Goal: Book appointment/travel/reservation

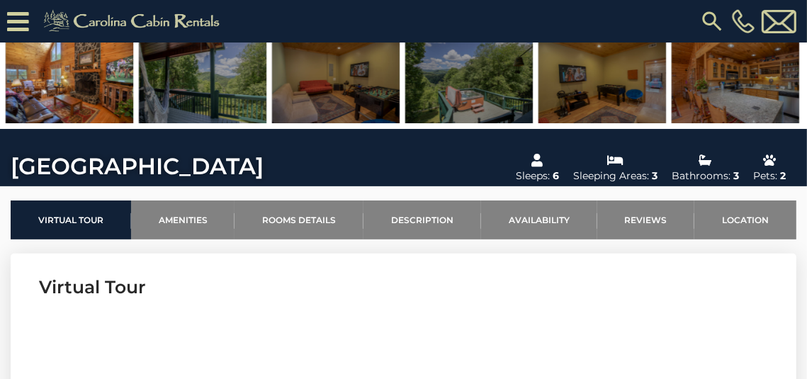
scroll to position [309, 0]
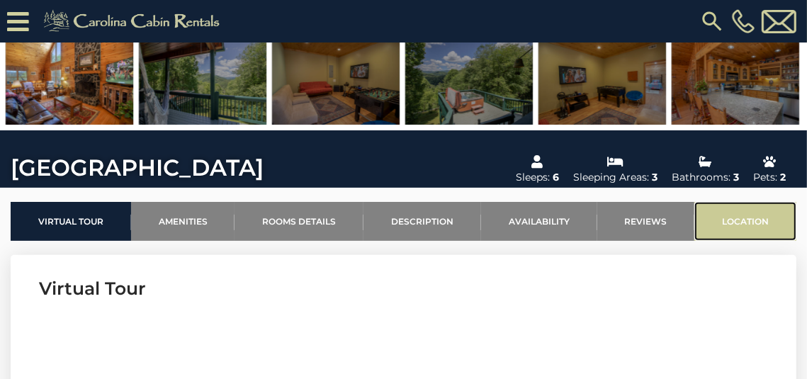
click at [748, 221] on link "Location" at bounding box center [745, 221] width 102 height 39
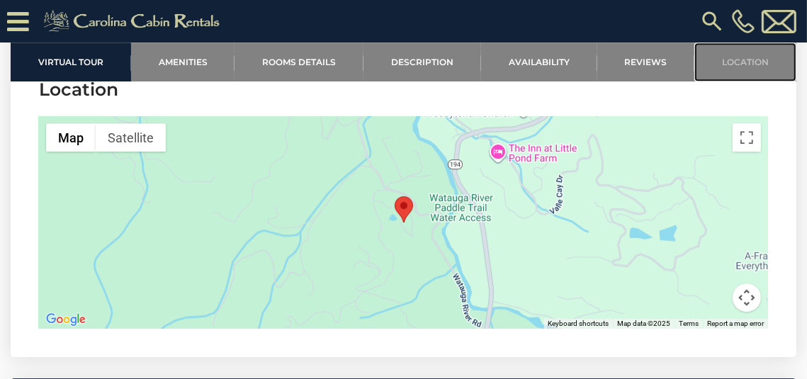
scroll to position [3201, 0]
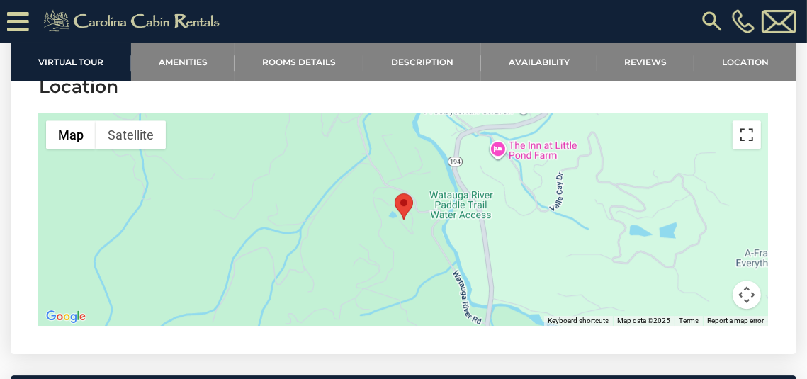
click at [746, 120] on button "Toggle fullscreen view" at bounding box center [746, 134] width 28 height 28
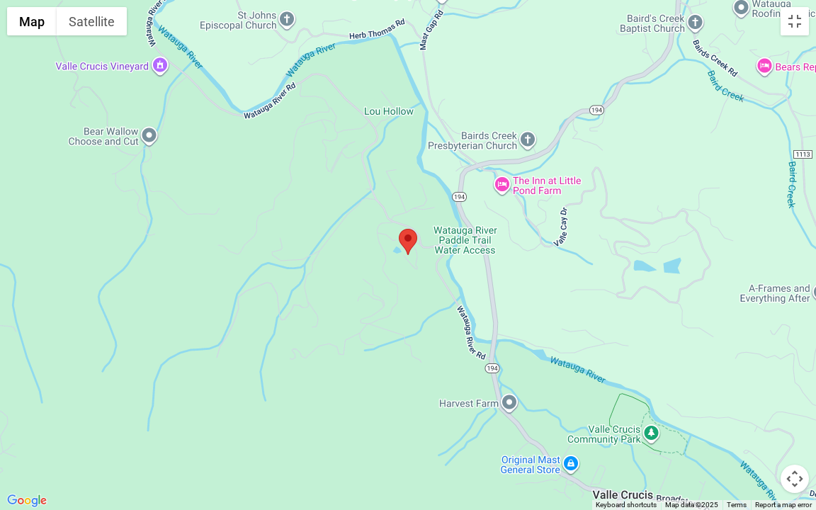
click at [794, 378] on button "Map camera controls" at bounding box center [795, 479] width 28 height 28
click at [761, 378] on button "Zoom out" at bounding box center [759, 479] width 28 height 28
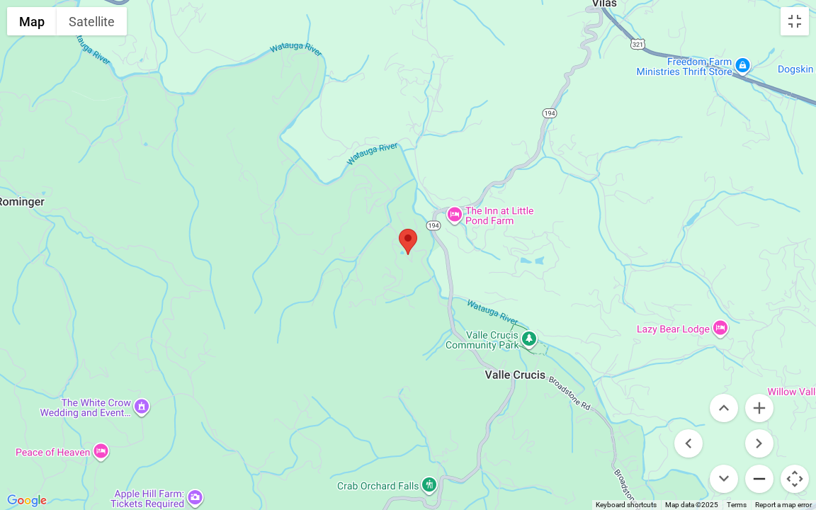
click at [761, 378] on button "Zoom out" at bounding box center [759, 479] width 28 height 28
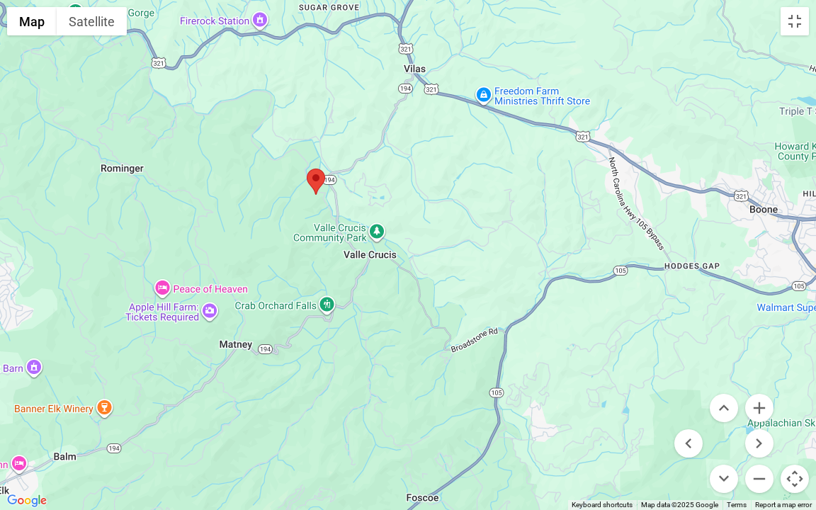
drag, startPoint x: 609, startPoint y: 309, endPoint x: 516, endPoint y: 247, distance: 111.4
click at [516, 247] on div at bounding box center [408, 255] width 816 height 510
click at [759, 378] on button "Zoom out" at bounding box center [759, 479] width 28 height 28
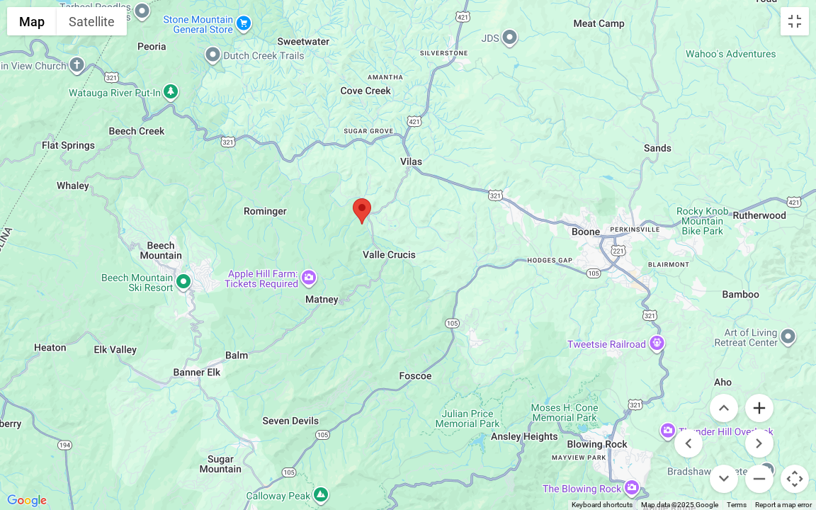
click at [762, 378] on button "Zoom in" at bounding box center [759, 408] width 28 height 28
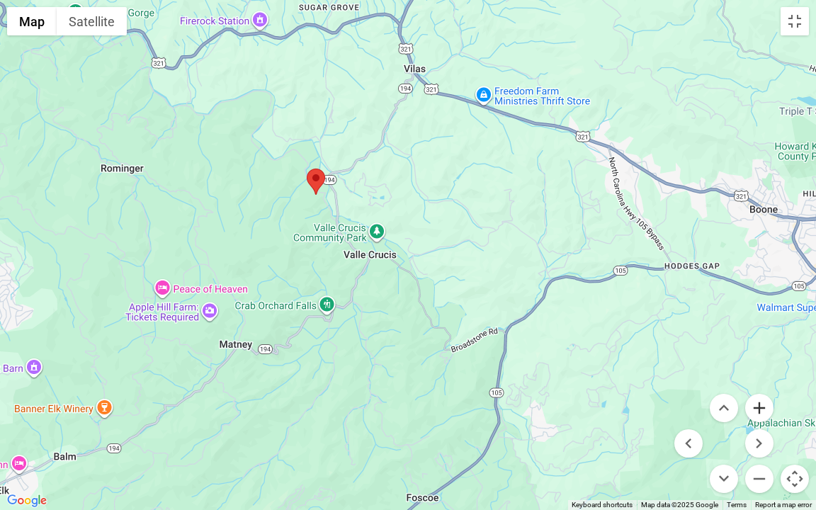
click at [762, 378] on button "Zoom in" at bounding box center [759, 408] width 28 height 28
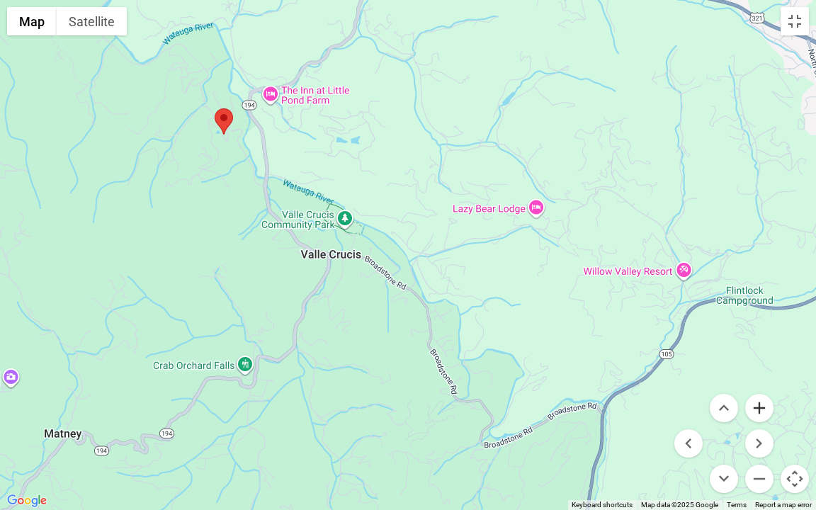
click at [762, 378] on button "Zoom in" at bounding box center [759, 408] width 28 height 28
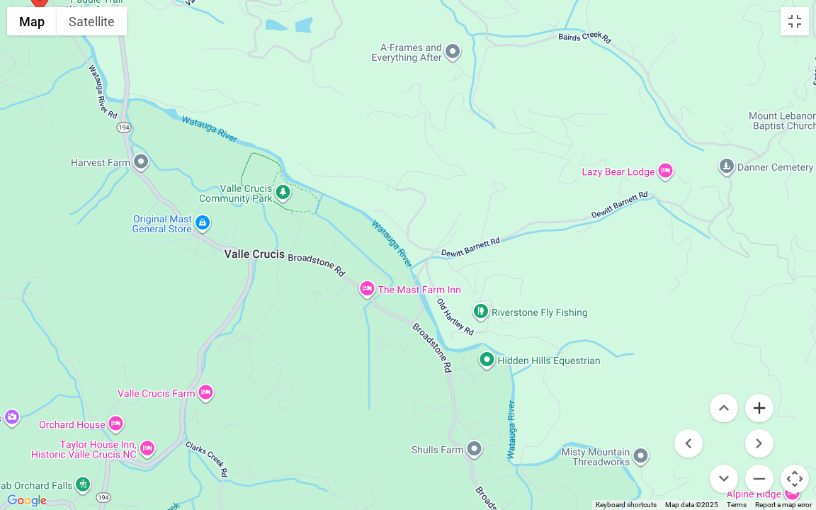
click at [761, 378] on button "Zoom in" at bounding box center [759, 408] width 28 height 28
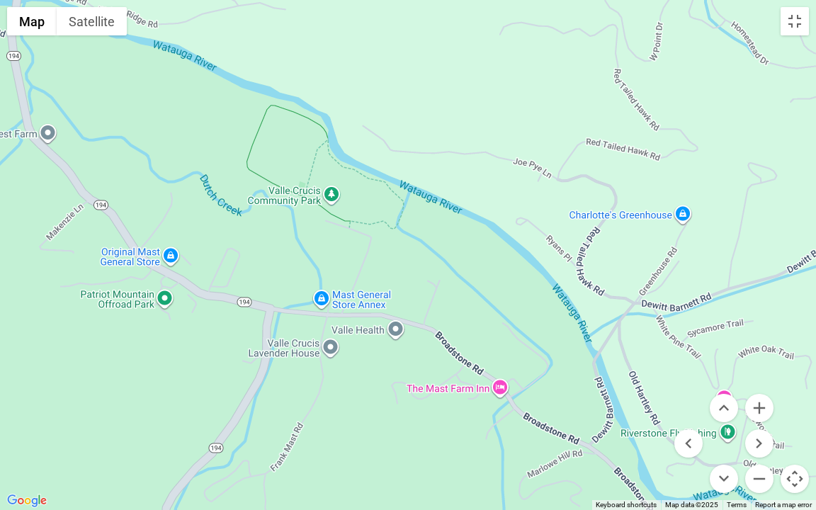
drag, startPoint x: 307, startPoint y: 141, endPoint x: 489, endPoint y: 201, distance: 191.7
click at [489, 201] on div at bounding box center [408, 255] width 816 height 510
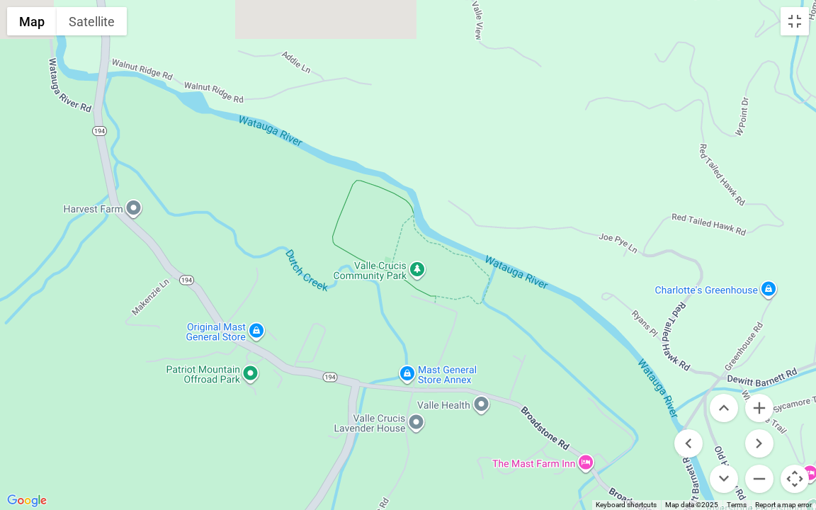
drag, startPoint x: 399, startPoint y: 106, endPoint x: 498, endPoint y: 195, distance: 133.9
click at [496, 194] on div at bounding box center [408, 255] width 816 height 510
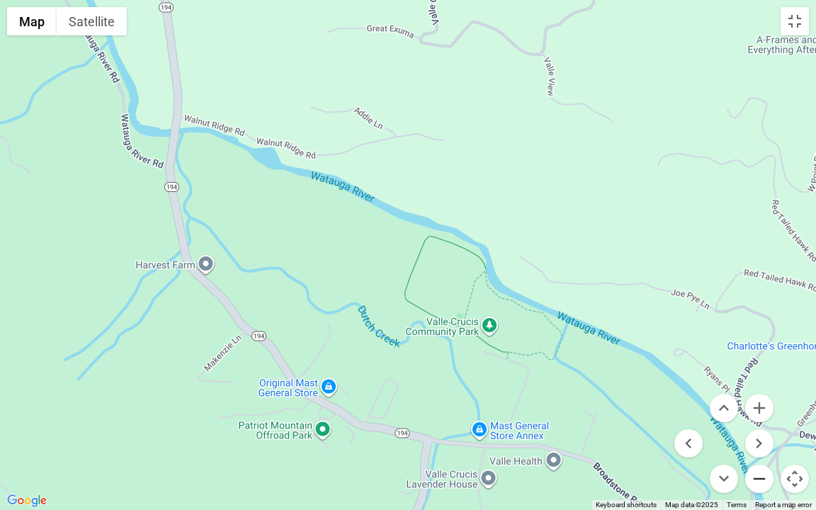
click at [766, 378] on button "Zoom out" at bounding box center [759, 479] width 28 height 28
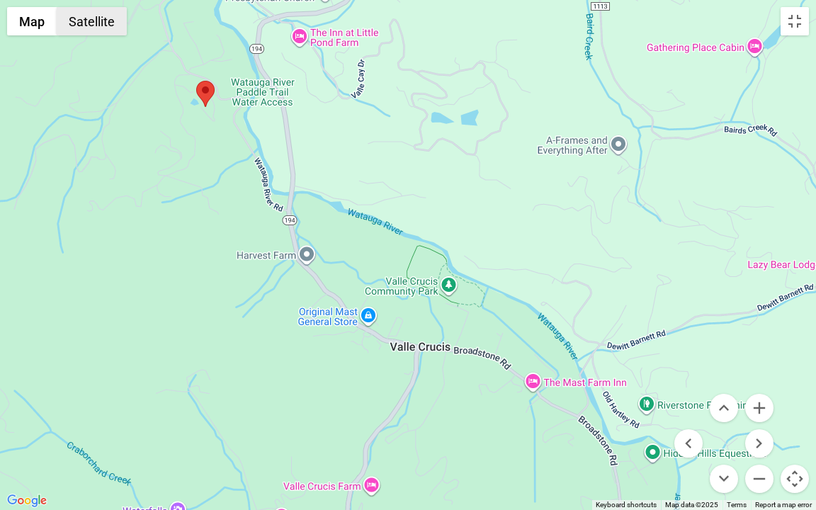
click at [94, 20] on button "Satellite" at bounding box center [92, 21] width 70 height 28
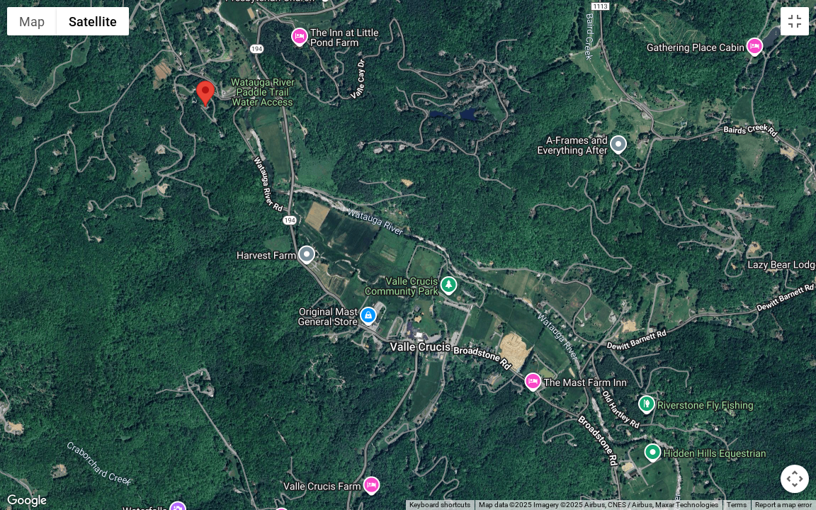
click at [789, 378] on button "Map camera controls" at bounding box center [795, 479] width 28 height 28
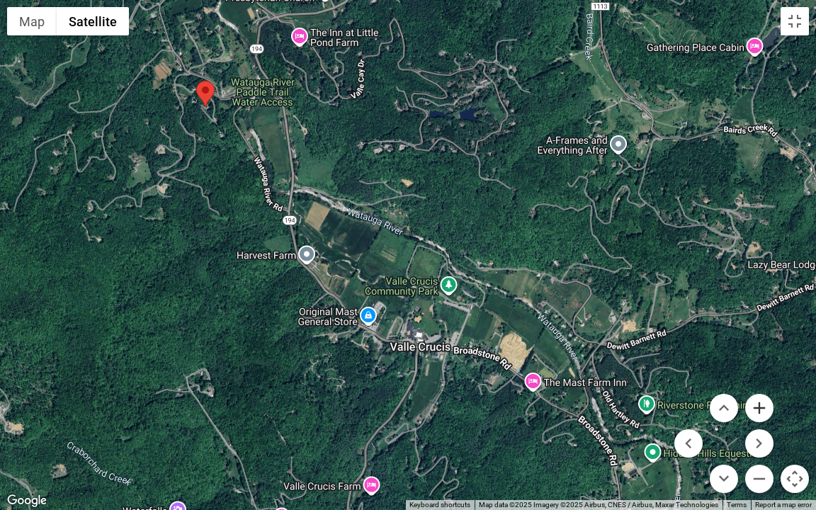
click at [759, 378] on button "Zoom in" at bounding box center [759, 408] width 28 height 28
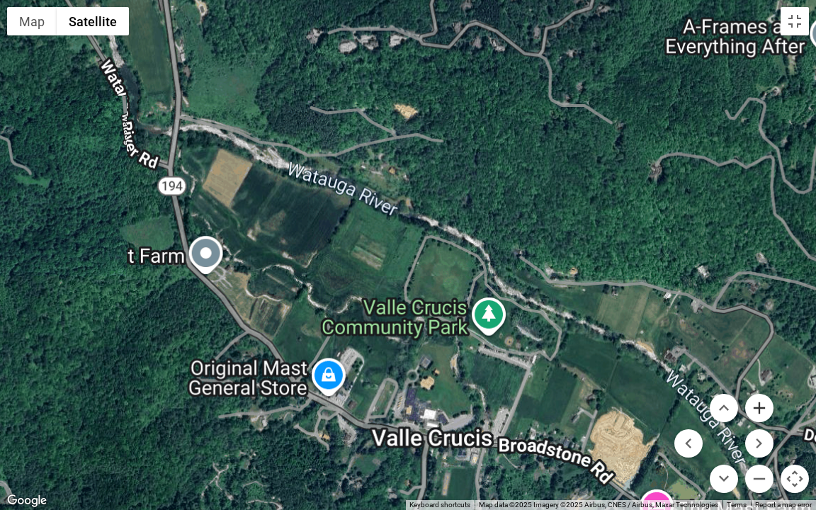
click at [759, 378] on button "Zoom in" at bounding box center [759, 408] width 28 height 28
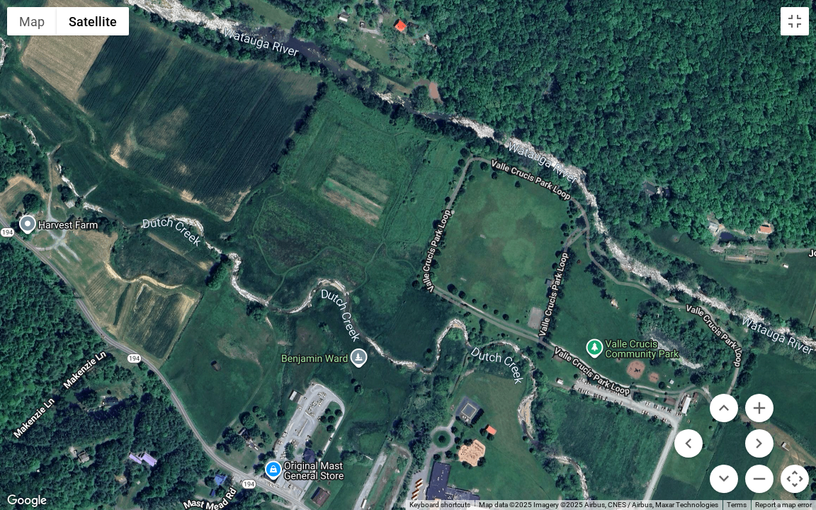
drag, startPoint x: 168, startPoint y: 309, endPoint x: 244, endPoint y: 72, distance: 248.6
click at [244, 72] on div at bounding box center [408, 255] width 816 height 510
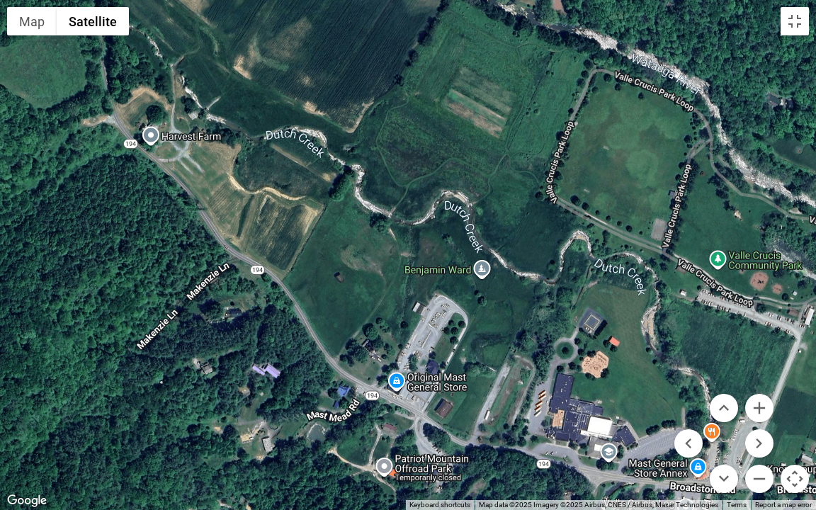
drag, startPoint x: 259, startPoint y: 110, endPoint x: 340, endPoint y: 244, distance: 157.3
click at [339, 244] on div at bounding box center [408, 255] width 816 height 510
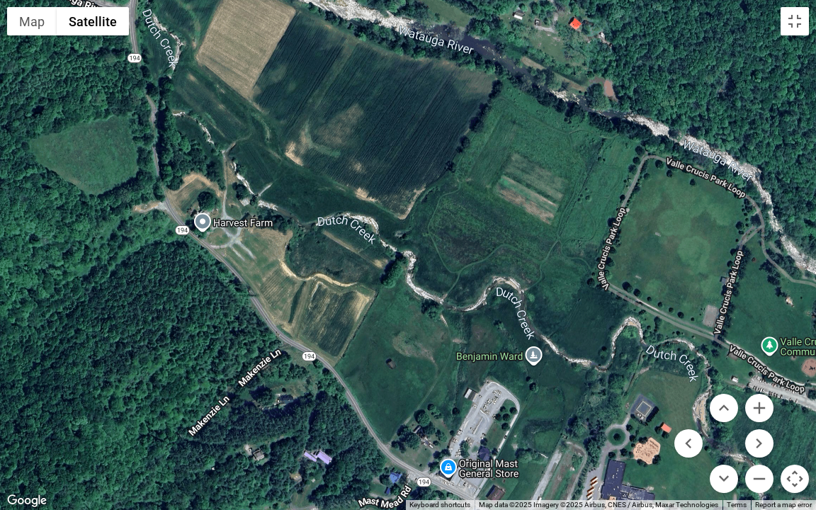
drag, startPoint x: 262, startPoint y: 127, endPoint x: 358, endPoint y: 262, distance: 165.5
click at [353, 259] on div at bounding box center [408, 255] width 816 height 510
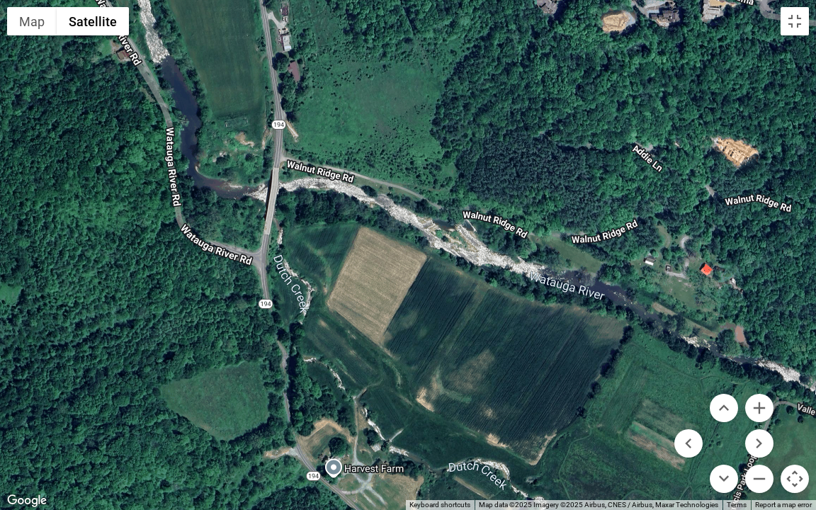
drag, startPoint x: 322, startPoint y: 115, endPoint x: 361, endPoint y: 276, distance: 165.4
click at [360, 273] on div at bounding box center [408, 255] width 816 height 510
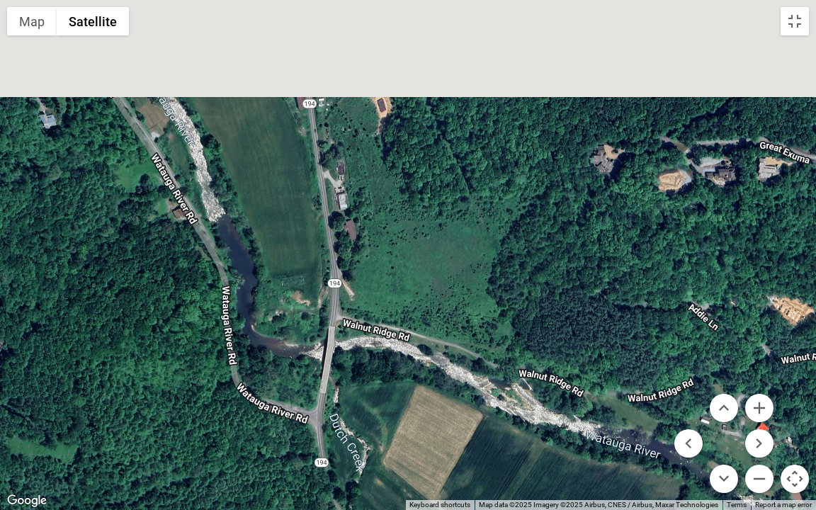
drag, startPoint x: 337, startPoint y: 112, endPoint x: 387, endPoint y: 284, distance: 179.1
click at [387, 284] on div at bounding box center [408, 255] width 816 height 510
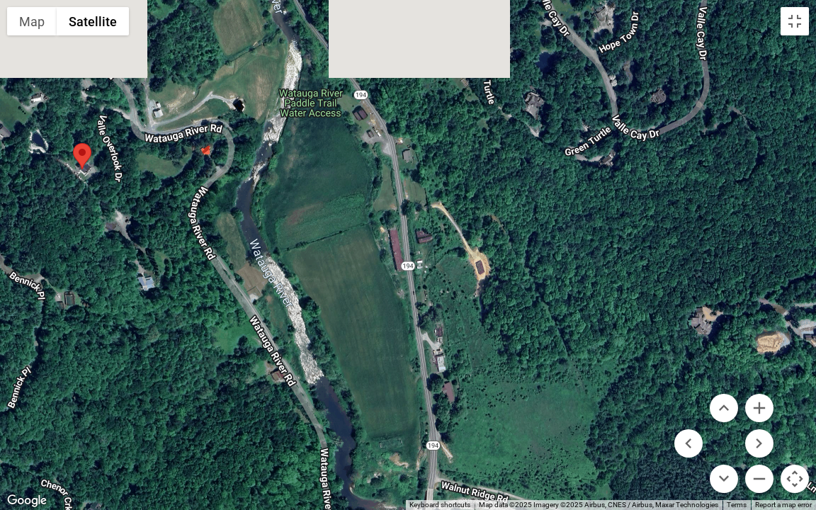
drag, startPoint x: 196, startPoint y: 96, endPoint x: 300, endPoint y: 213, distance: 156.5
click at [300, 213] on div at bounding box center [408, 255] width 816 height 510
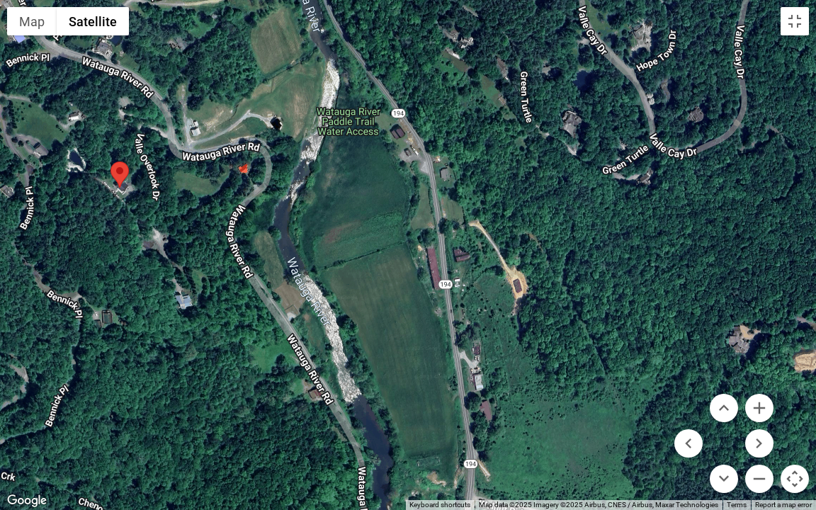
click at [225, 118] on div at bounding box center [408, 255] width 816 height 510
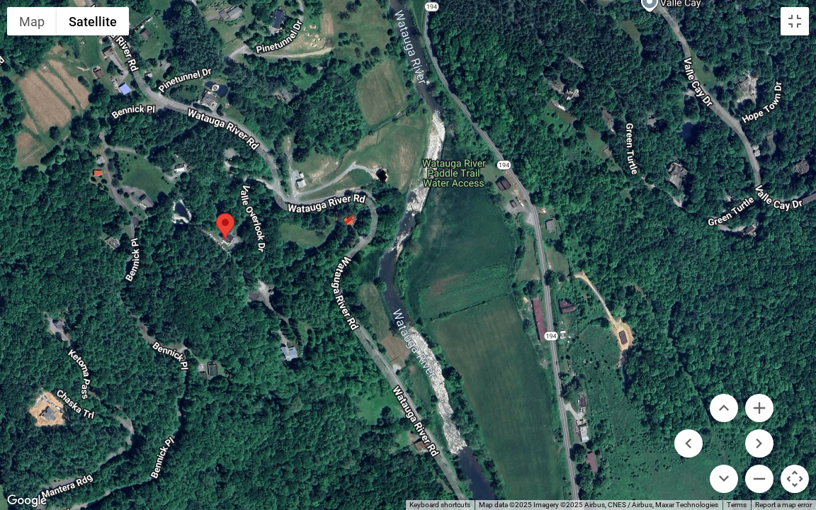
drag, startPoint x: 208, startPoint y: 118, endPoint x: 332, endPoint y: 178, distance: 138.1
click at [329, 176] on div at bounding box center [408, 255] width 816 height 510
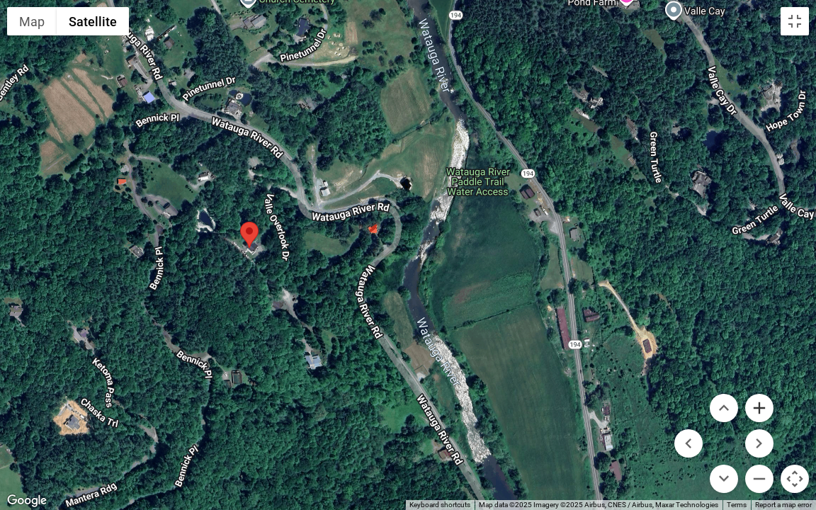
click at [759, 378] on button "Zoom in" at bounding box center [759, 408] width 28 height 28
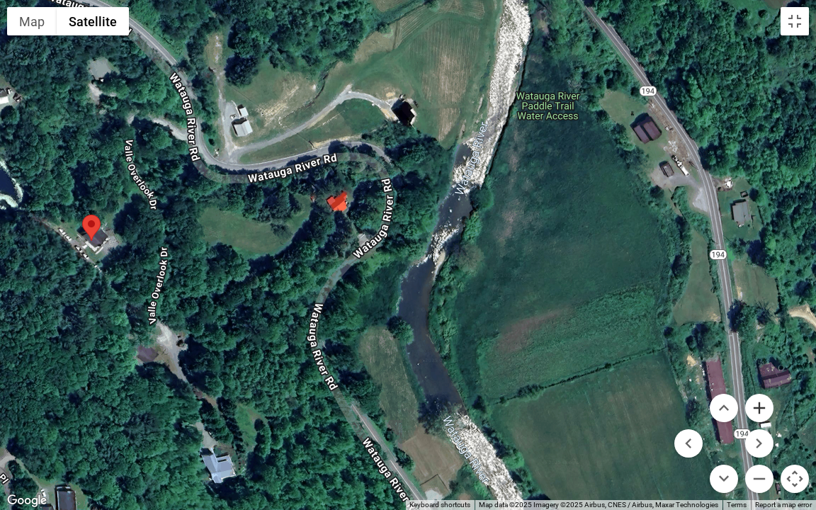
click at [759, 378] on button "Zoom in" at bounding box center [759, 408] width 28 height 28
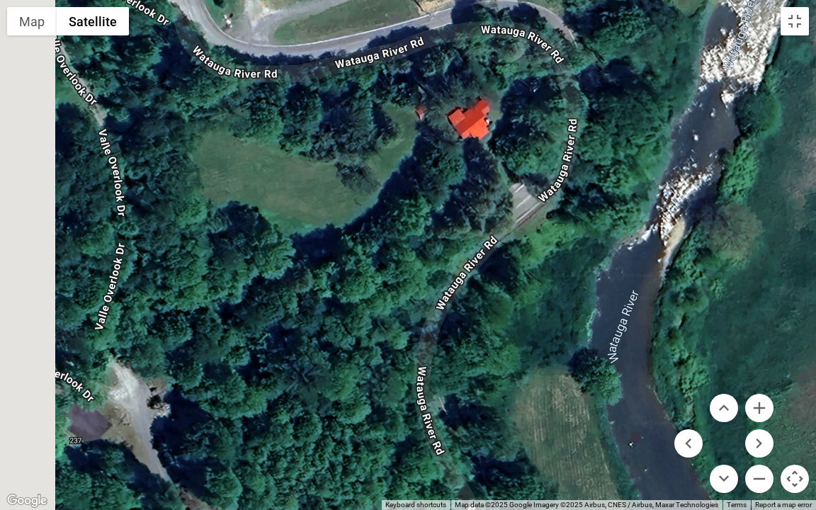
drag, startPoint x: 68, startPoint y: 279, endPoint x: 384, endPoint y: 242, distance: 318.1
click at [383, 242] on div at bounding box center [408, 255] width 816 height 510
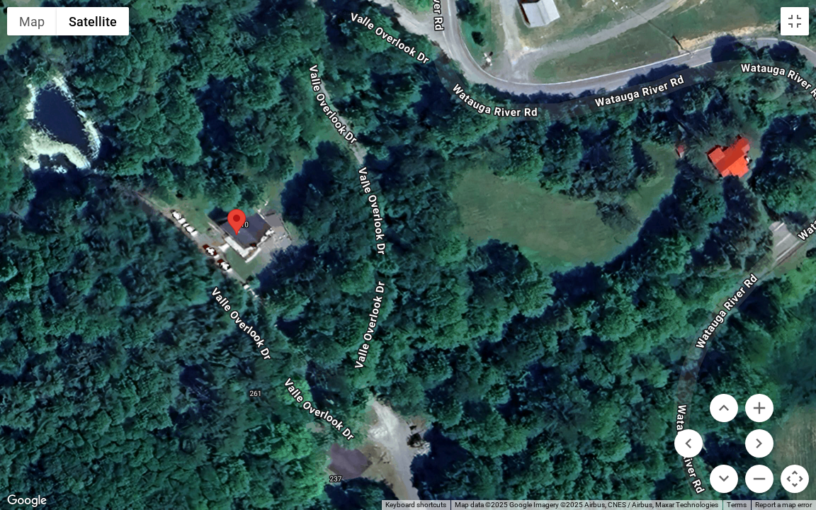
drag, startPoint x: 222, startPoint y: 191, endPoint x: 358, endPoint y: 239, distance: 144.3
click at [358, 239] on div at bounding box center [408, 255] width 816 height 510
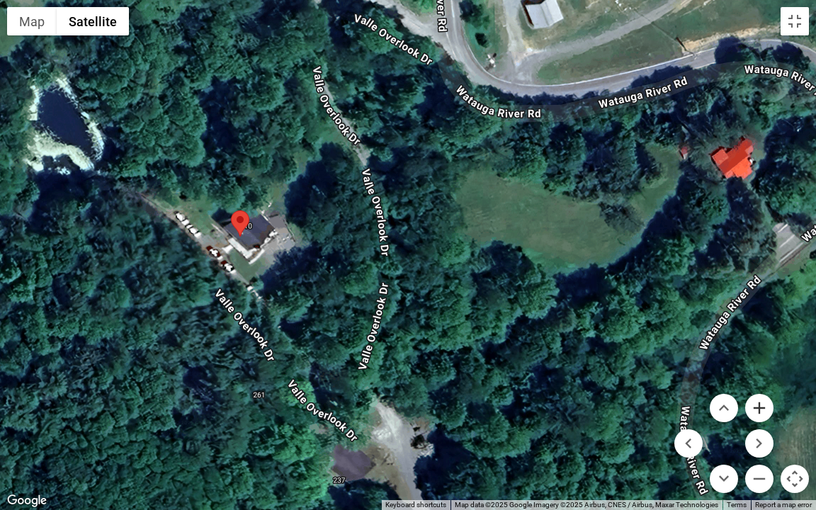
click at [762, 378] on button "Zoom in" at bounding box center [759, 408] width 28 height 28
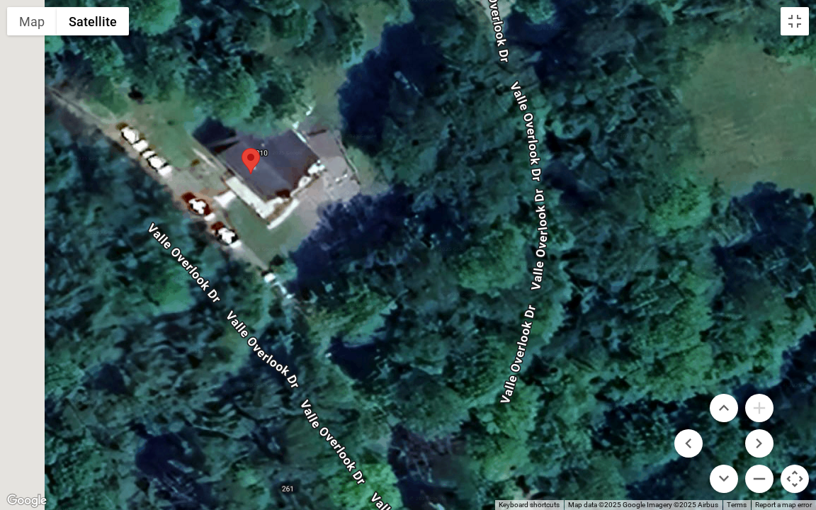
drag, startPoint x: 127, startPoint y: 273, endPoint x: 356, endPoint y: 229, distance: 233.1
click at [356, 229] on div at bounding box center [408, 255] width 816 height 510
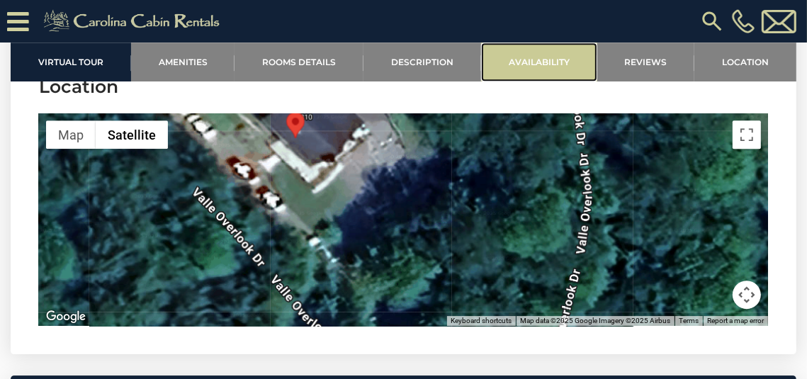
click at [515, 63] on link "Availability" at bounding box center [539, 61] width 116 height 39
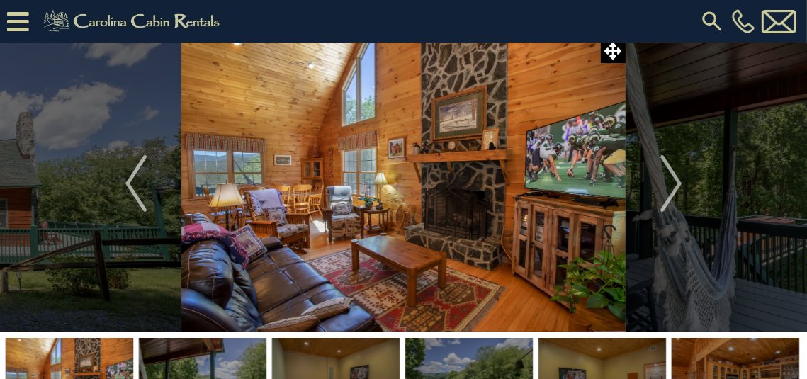
scroll to position [0, 0]
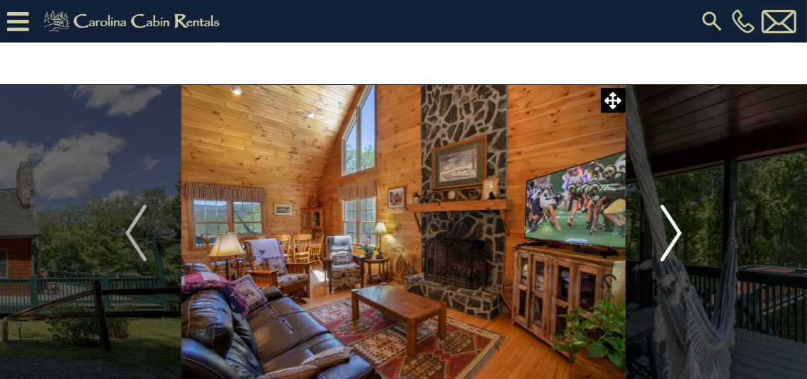
click at [679, 231] on img "Next" at bounding box center [670, 233] width 21 height 57
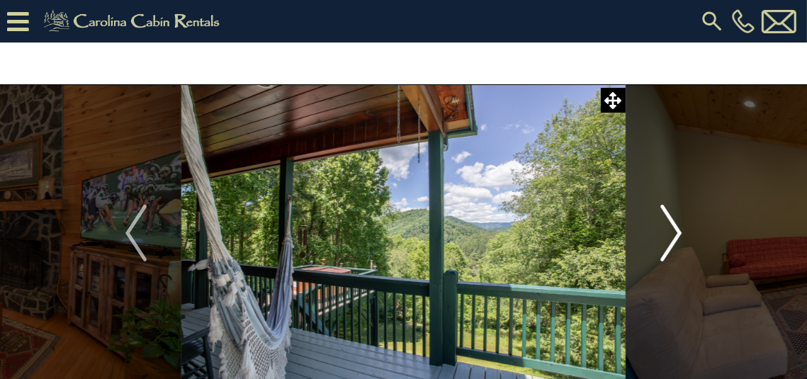
click at [679, 231] on img "Next" at bounding box center [670, 233] width 21 height 57
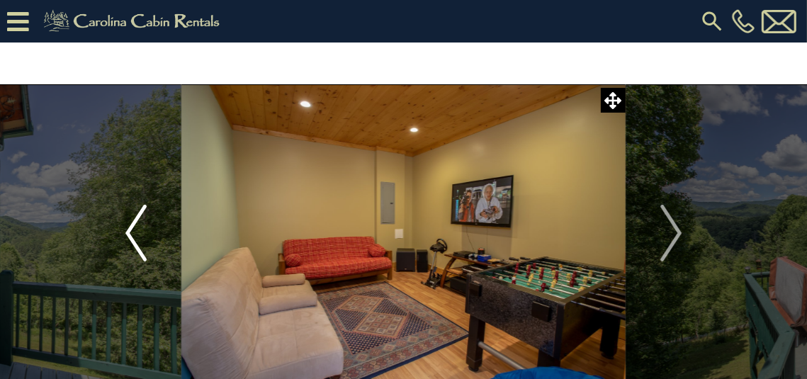
click at [132, 229] on img "Previous" at bounding box center [135, 233] width 21 height 57
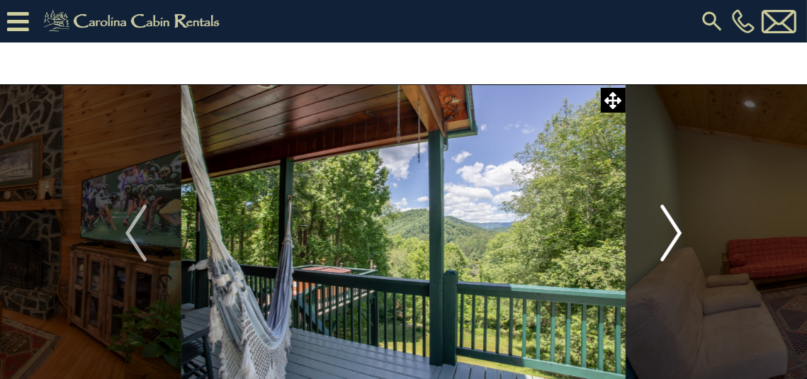
click at [677, 233] on img "Next" at bounding box center [670, 233] width 21 height 57
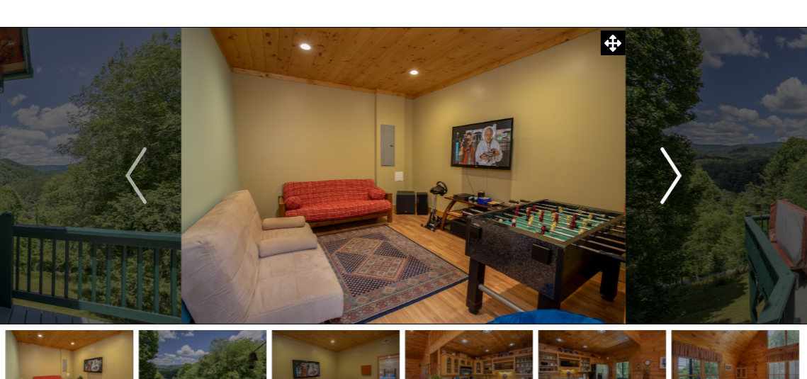
scroll to position [59, 0]
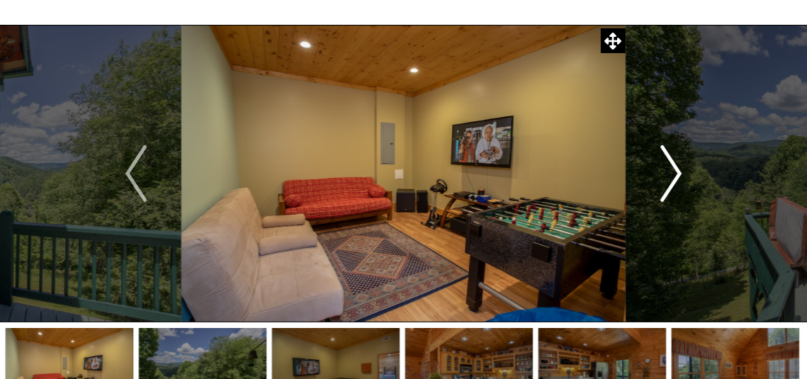
click at [677, 171] on img "Next" at bounding box center [670, 173] width 21 height 57
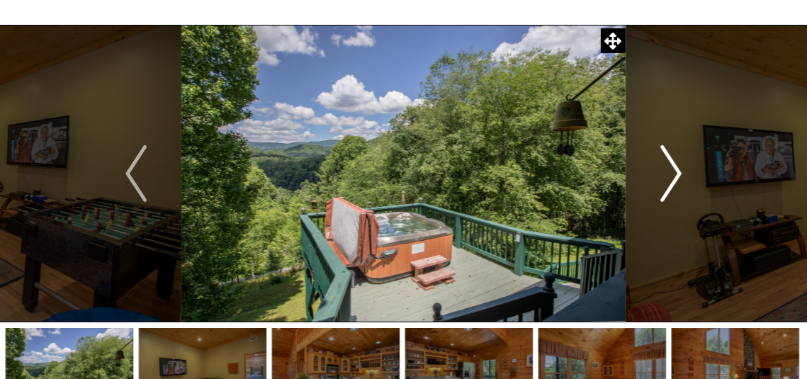
click at [677, 171] on img "Next" at bounding box center [670, 173] width 21 height 57
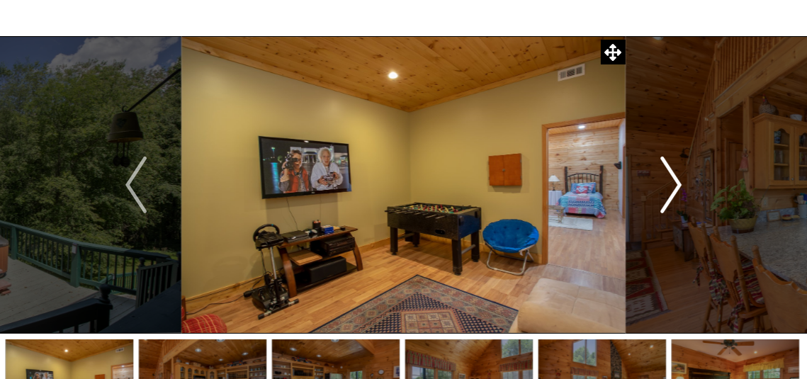
scroll to position [46, 0]
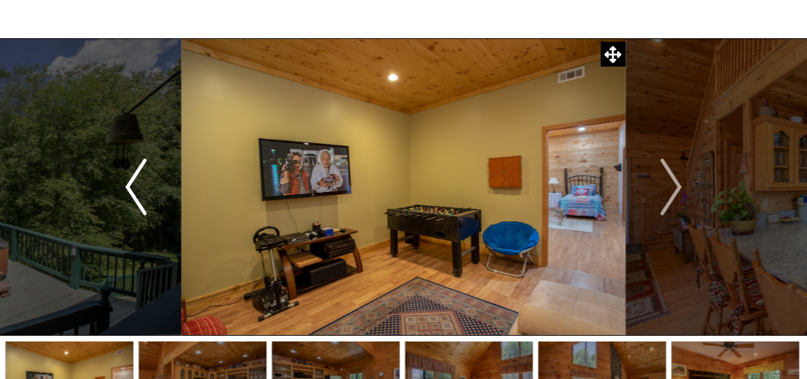
click at [127, 186] on img "Previous" at bounding box center [135, 187] width 21 height 57
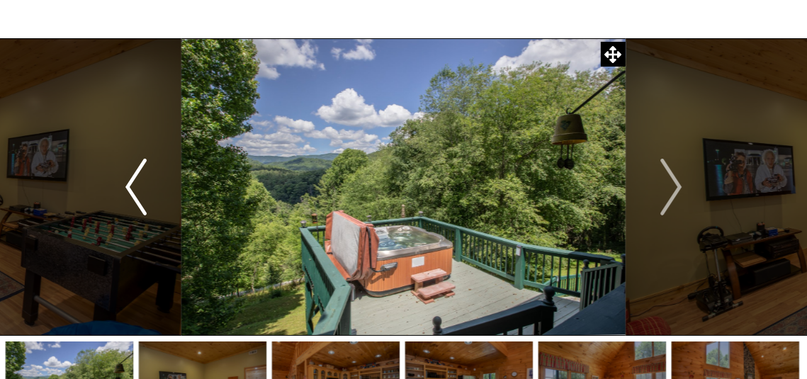
click at [127, 186] on img "Previous" at bounding box center [135, 187] width 21 height 57
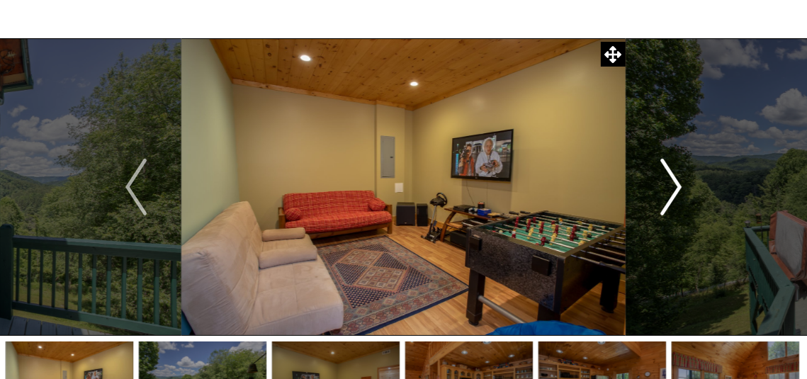
click at [677, 185] on img "Next" at bounding box center [670, 187] width 21 height 57
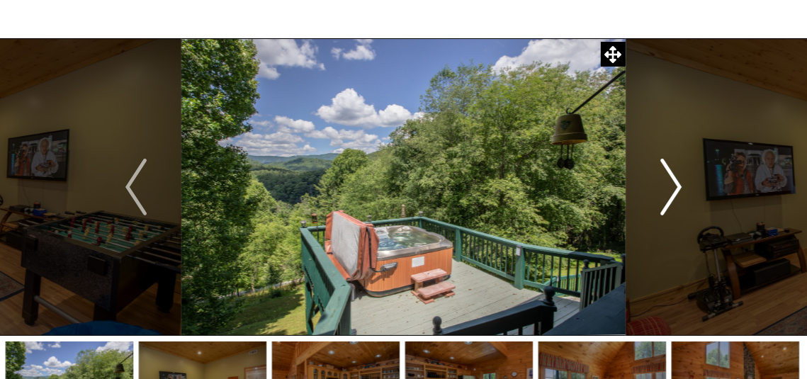
click at [677, 185] on img "Next" at bounding box center [670, 187] width 21 height 57
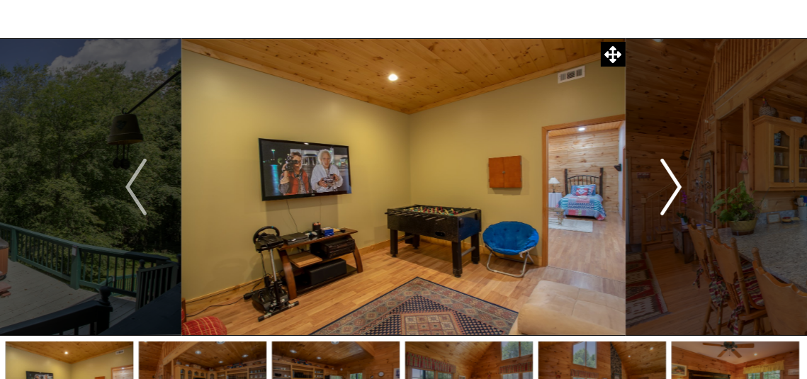
click at [677, 185] on img "Next" at bounding box center [670, 187] width 21 height 57
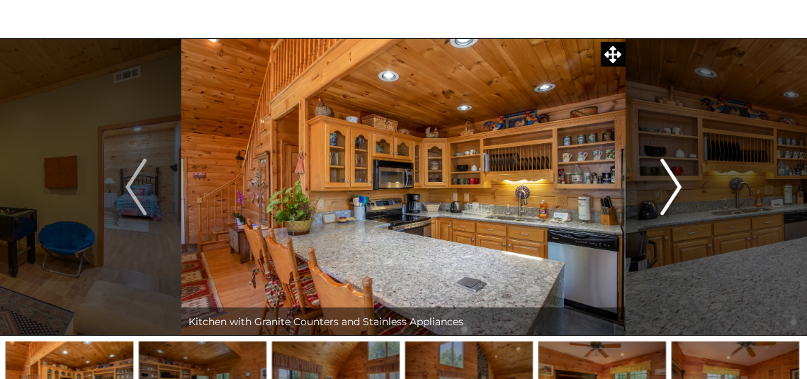
click at [677, 185] on img "Next" at bounding box center [670, 187] width 21 height 57
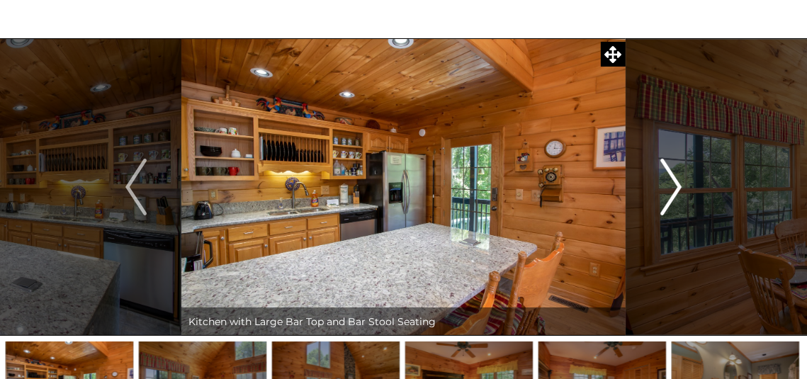
click at [677, 185] on img "Next" at bounding box center [670, 187] width 21 height 57
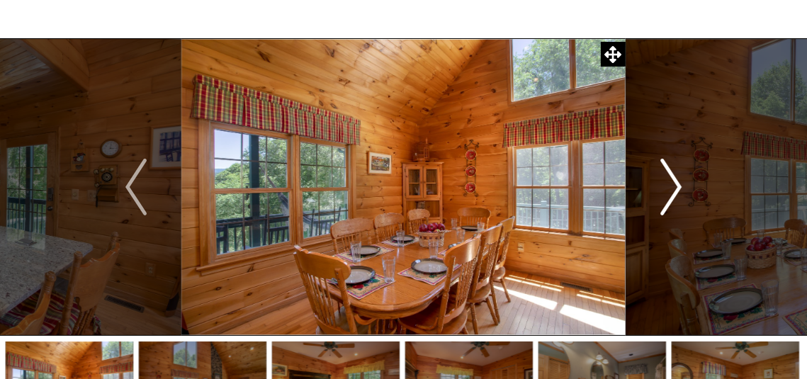
click at [677, 185] on img "Next" at bounding box center [670, 187] width 21 height 57
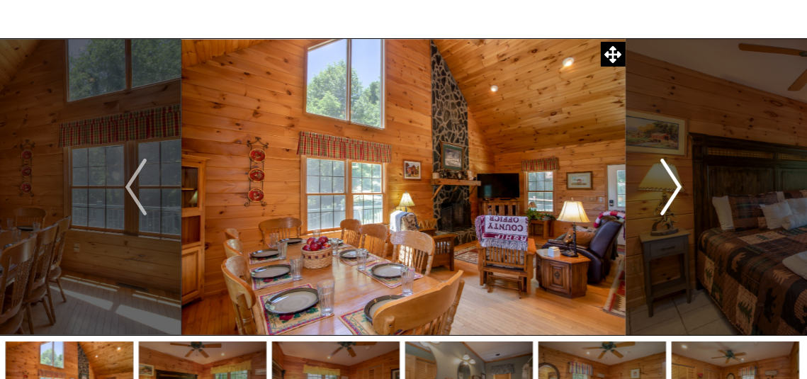
click at [677, 185] on img "Next" at bounding box center [670, 187] width 21 height 57
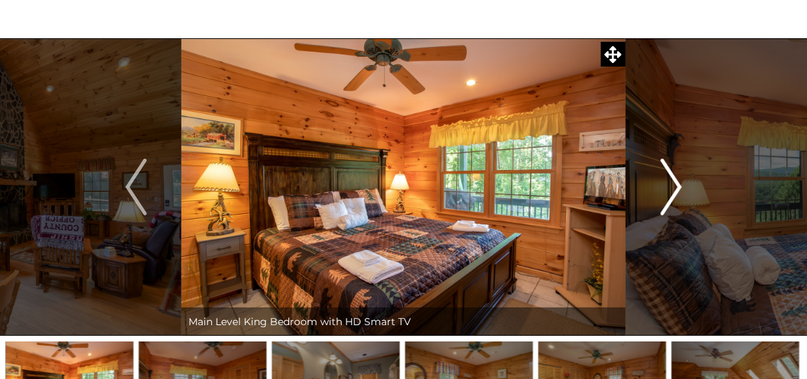
click at [677, 186] on img "Next" at bounding box center [670, 187] width 21 height 57
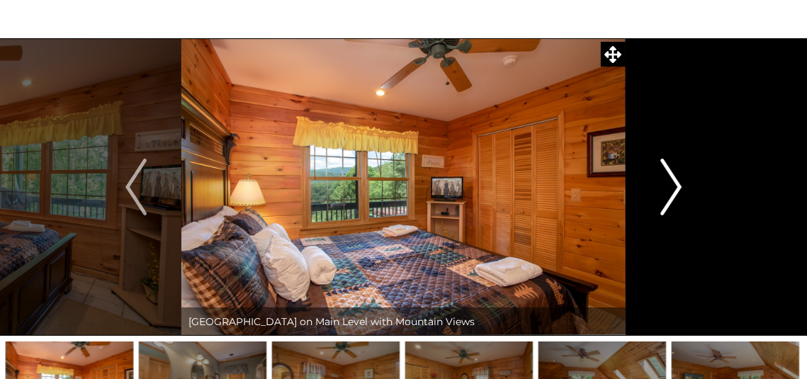
click at [677, 186] on img "Next" at bounding box center [670, 187] width 21 height 57
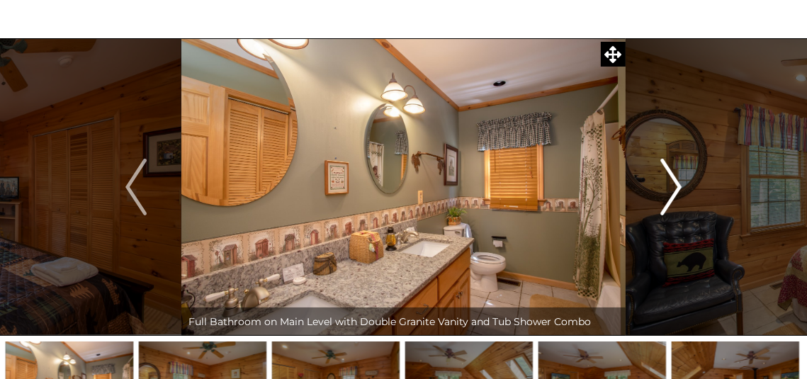
click at [677, 186] on img "Next" at bounding box center [670, 187] width 21 height 57
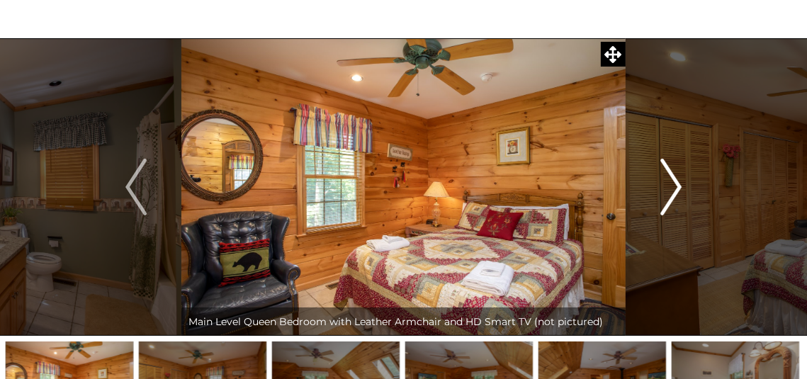
click at [677, 186] on img "Next" at bounding box center [670, 187] width 21 height 57
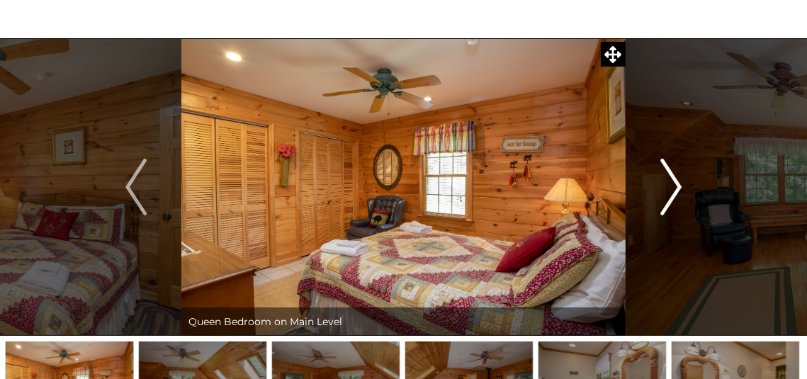
click at [677, 186] on img "Next" at bounding box center [670, 187] width 21 height 57
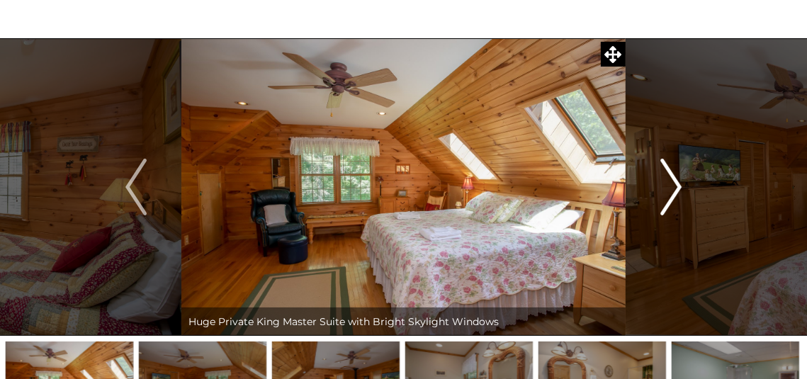
click at [677, 186] on img "Next" at bounding box center [670, 187] width 21 height 57
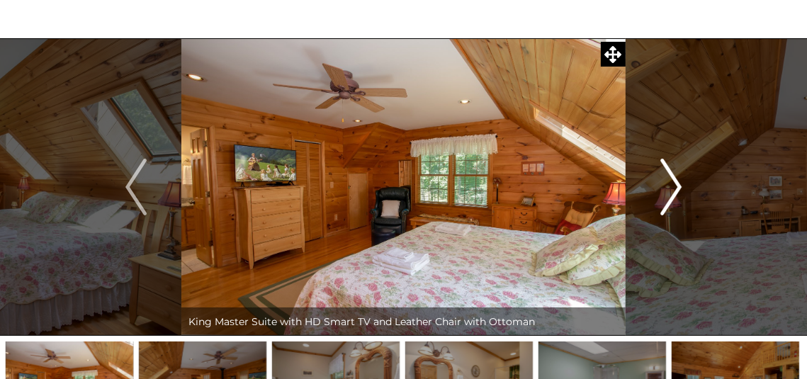
click at [677, 186] on img "Next" at bounding box center [670, 187] width 21 height 57
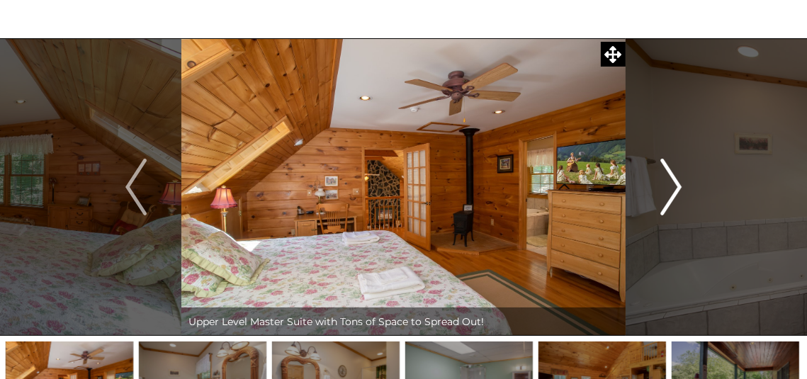
click at [677, 186] on img "Next" at bounding box center [670, 187] width 21 height 57
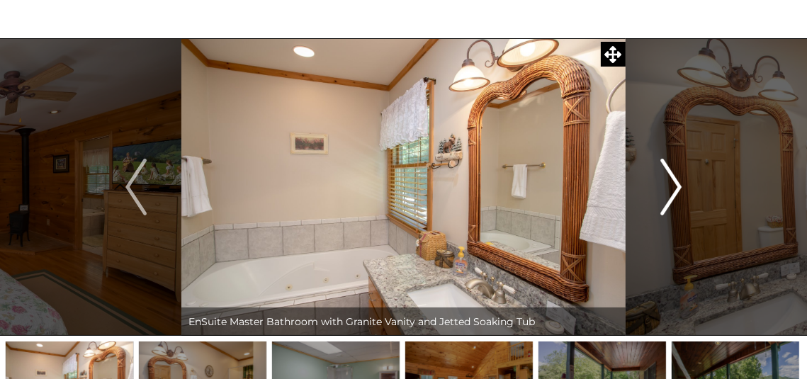
click at [677, 186] on img "Next" at bounding box center [670, 187] width 21 height 57
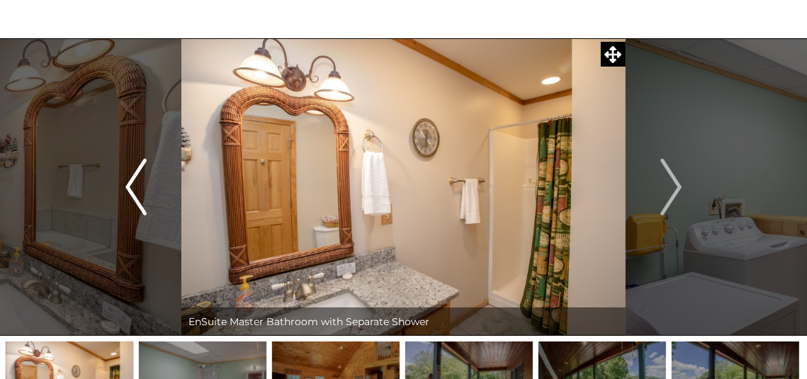
click at [132, 202] on img "Previous" at bounding box center [135, 187] width 21 height 57
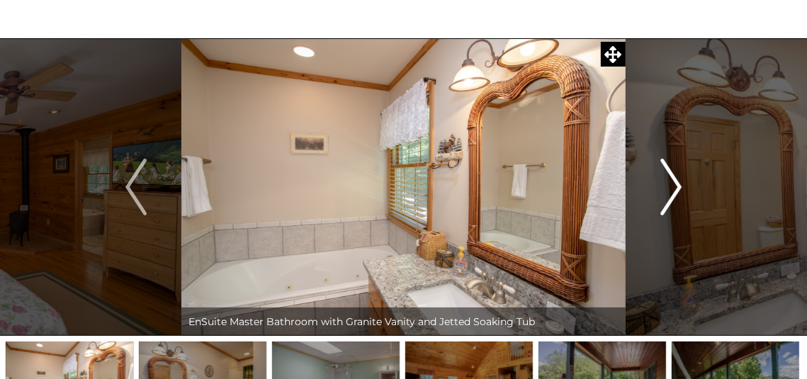
click at [683, 182] on button "Next" at bounding box center [670, 186] width 91 height 297
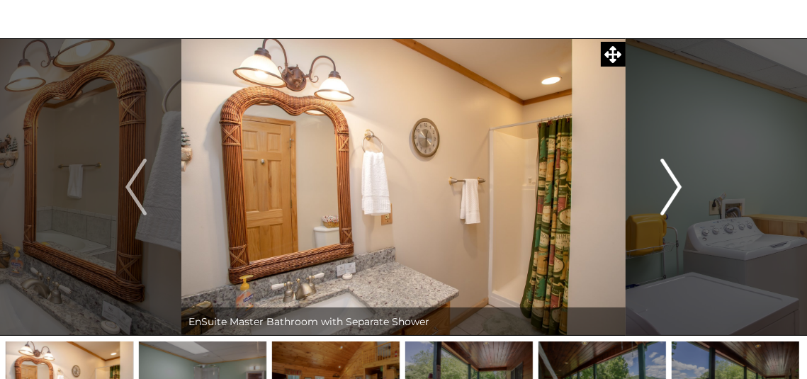
click at [673, 187] on img "Next" at bounding box center [670, 187] width 21 height 57
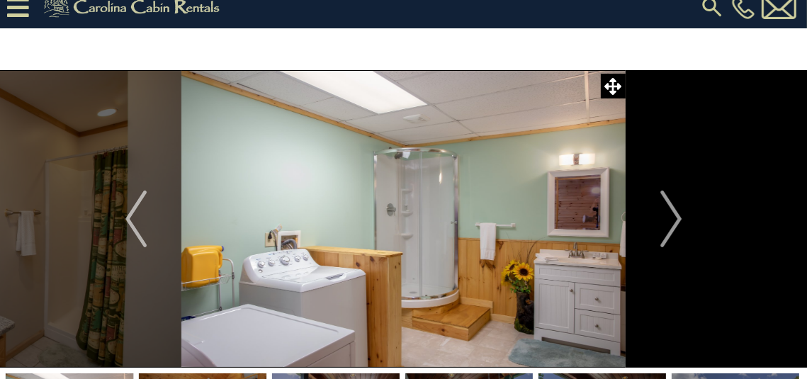
scroll to position [12, 0]
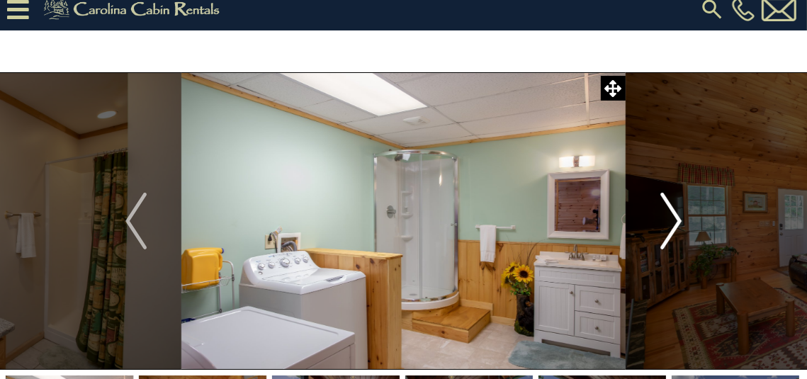
click at [676, 220] on img "Next" at bounding box center [670, 221] width 21 height 57
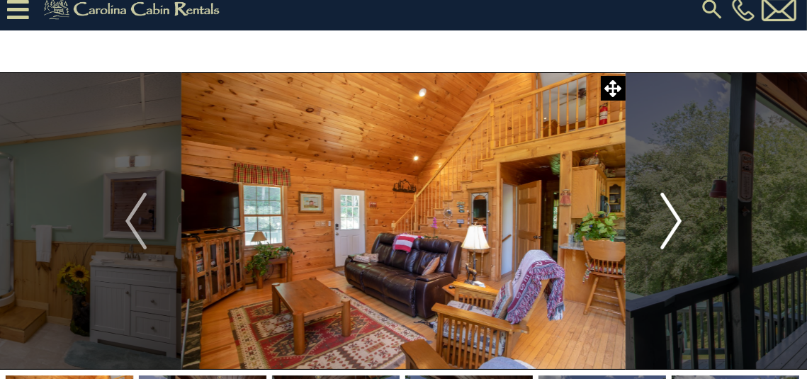
click at [676, 220] on img "Next" at bounding box center [670, 221] width 21 height 57
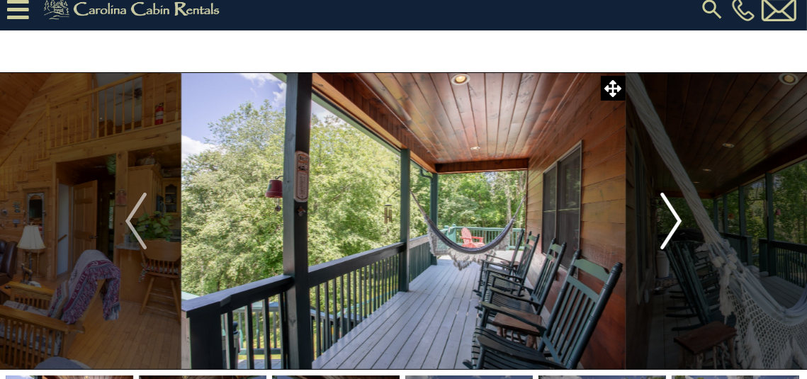
click at [676, 220] on img "Next" at bounding box center [670, 221] width 21 height 57
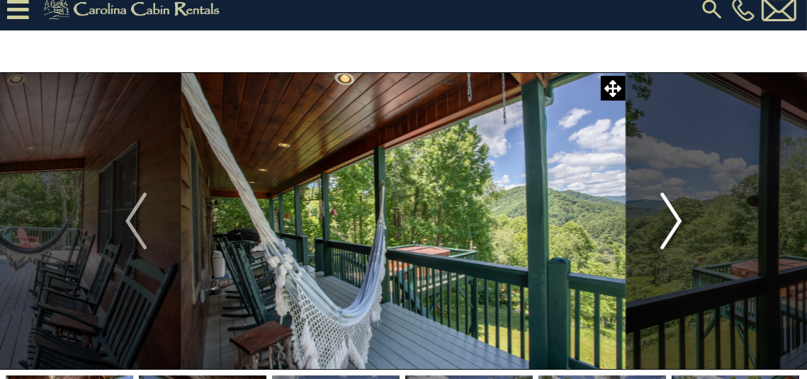
click at [676, 220] on img "Next" at bounding box center [670, 221] width 21 height 57
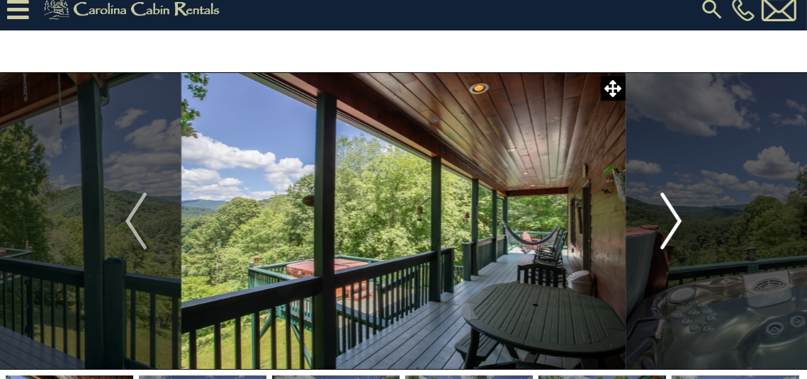
click at [676, 220] on img "Next" at bounding box center [670, 221] width 21 height 57
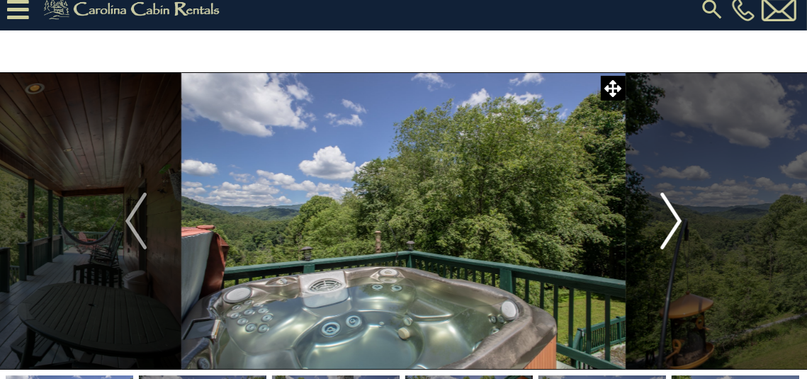
click at [676, 220] on img "Next" at bounding box center [670, 221] width 21 height 57
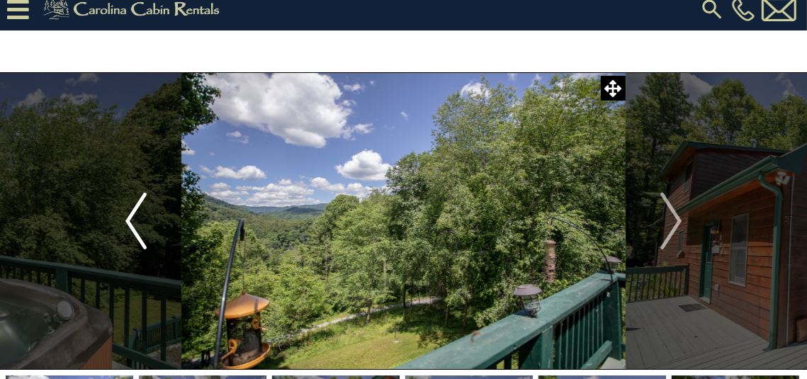
click at [132, 220] on img "Previous" at bounding box center [135, 221] width 21 height 57
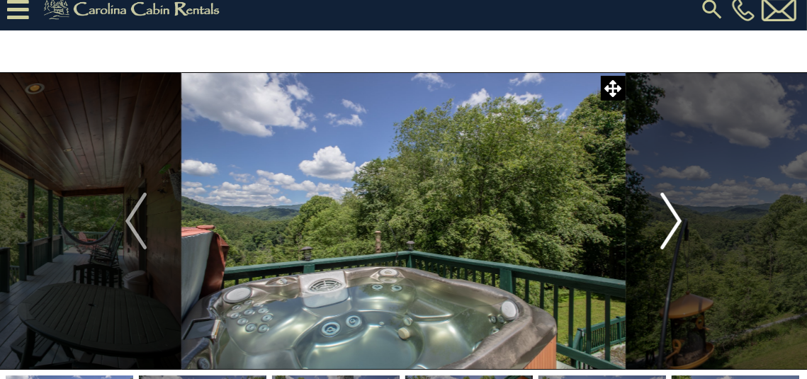
click at [681, 217] on img "Next" at bounding box center [670, 221] width 21 height 57
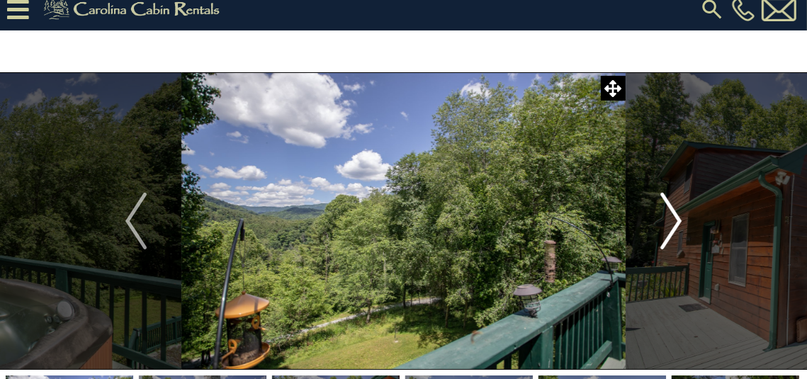
click at [676, 220] on img "Next" at bounding box center [670, 221] width 21 height 57
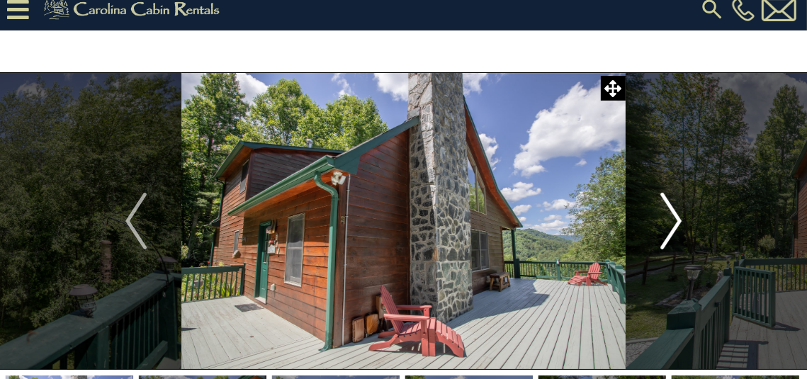
click at [676, 220] on img "Next" at bounding box center [670, 221] width 21 height 57
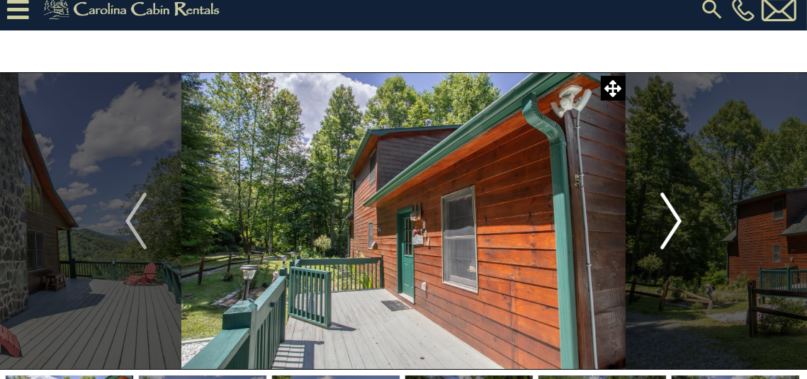
click at [676, 220] on img "Next" at bounding box center [670, 221] width 21 height 57
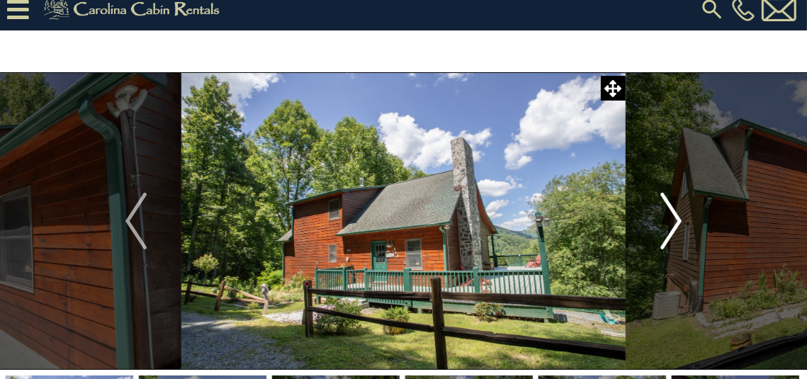
click at [676, 220] on img "Next" at bounding box center [670, 221] width 21 height 57
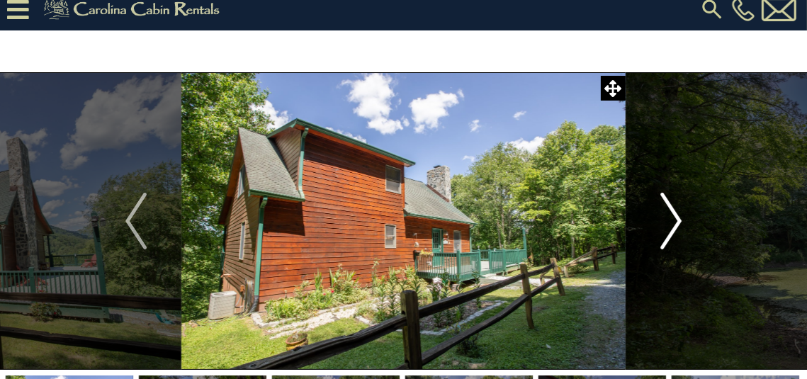
click at [676, 220] on img "Next" at bounding box center [670, 221] width 21 height 57
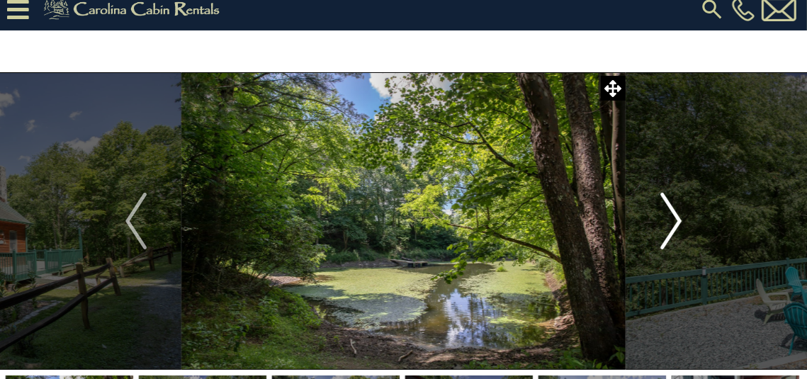
click at [676, 220] on img "Next" at bounding box center [670, 221] width 21 height 57
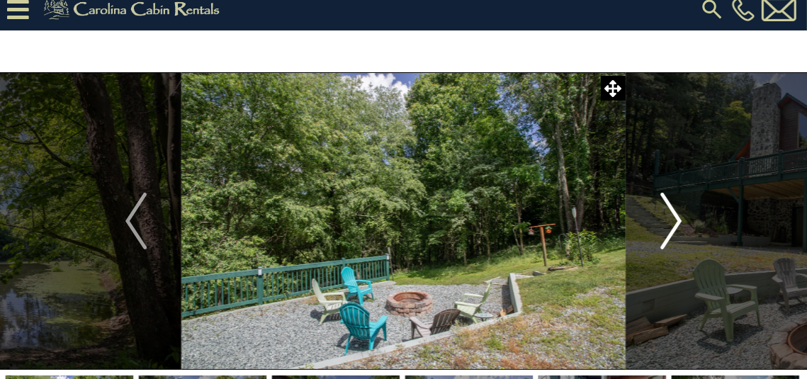
click at [676, 220] on img "Next" at bounding box center [670, 221] width 21 height 57
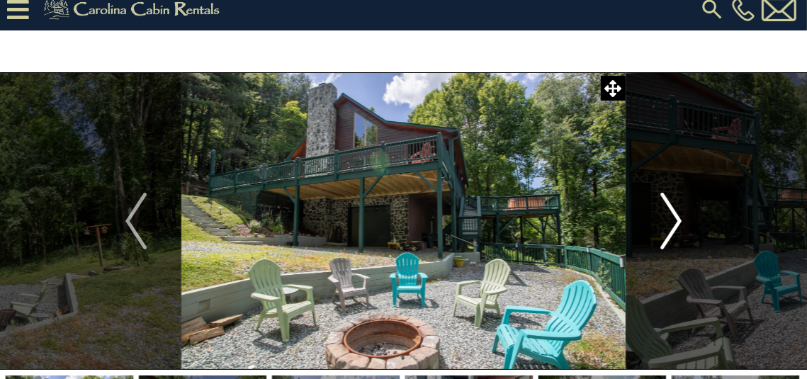
click at [676, 220] on img "Next" at bounding box center [670, 221] width 21 height 57
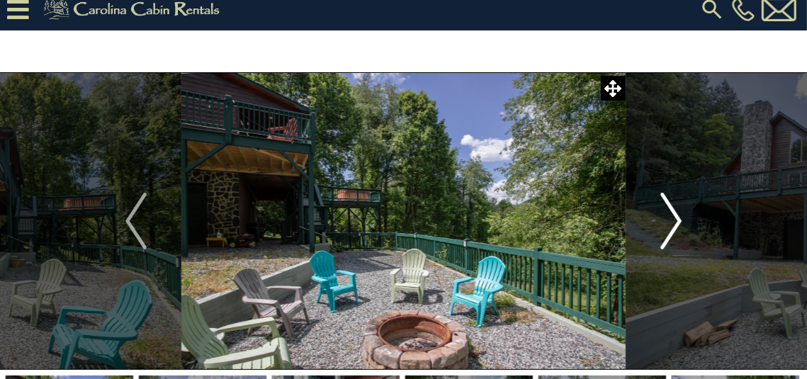
click at [676, 220] on img "Next" at bounding box center [670, 221] width 21 height 57
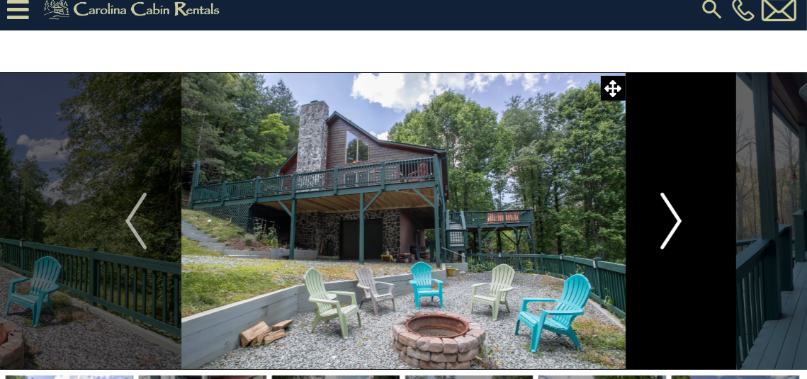
click at [676, 220] on img "Next" at bounding box center [670, 221] width 21 height 57
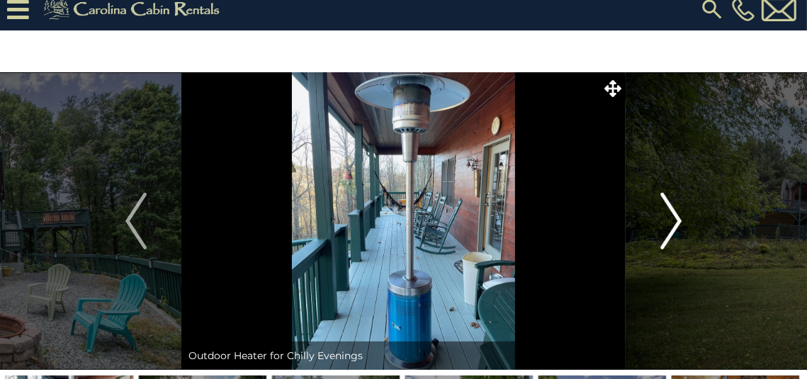
click at [676, 220] on img "Next" at bounding box center [670, 221] width 21 height 57
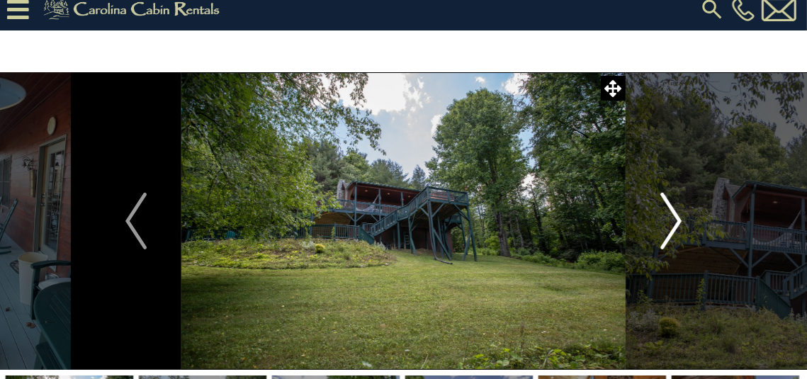
click at [676, 220] on img "Next" at bounding box center [670, 221] width 21 height 57
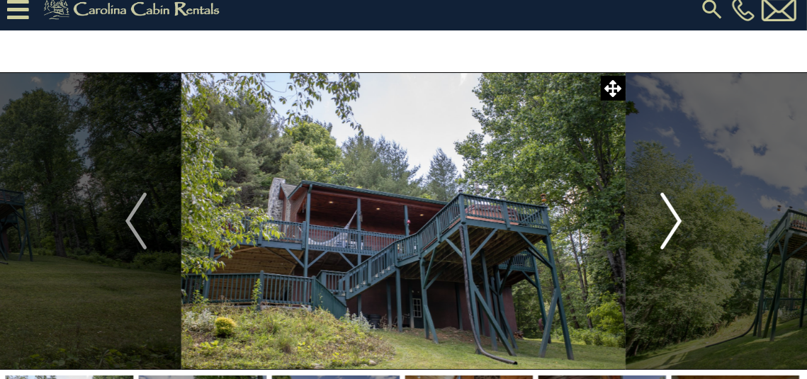
click at [676, 220] on img "Next" at bounding box center [670, 221] width 21 height 57
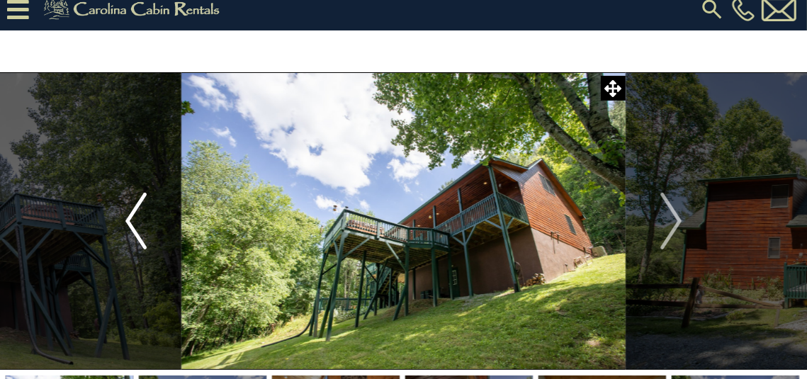
click at [128, 218] on img "Previous" at bounding box center [135, 221] width 21 height 57
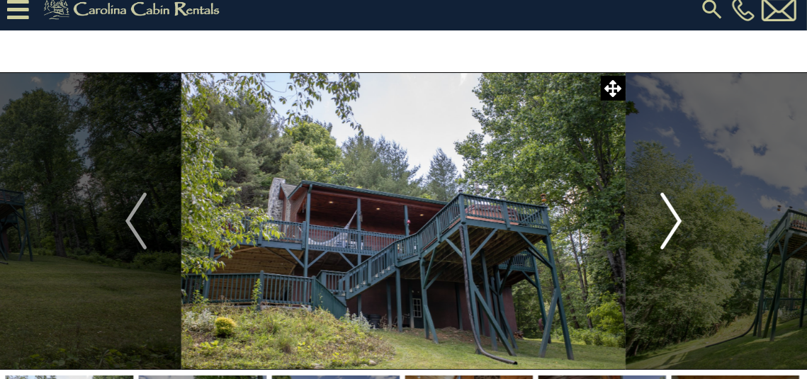
click at [680, 222] on img "Next" at bounding box center [670, 221] width 21 height 57
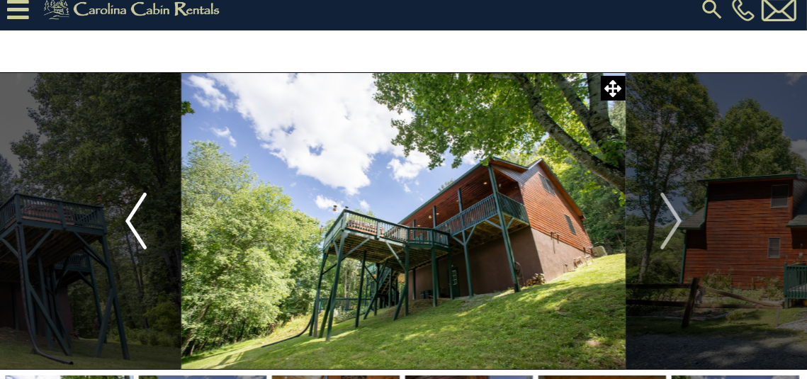
click at [131, 221] on img "Previous" at bounding box center [135, 221] width 21 height 57
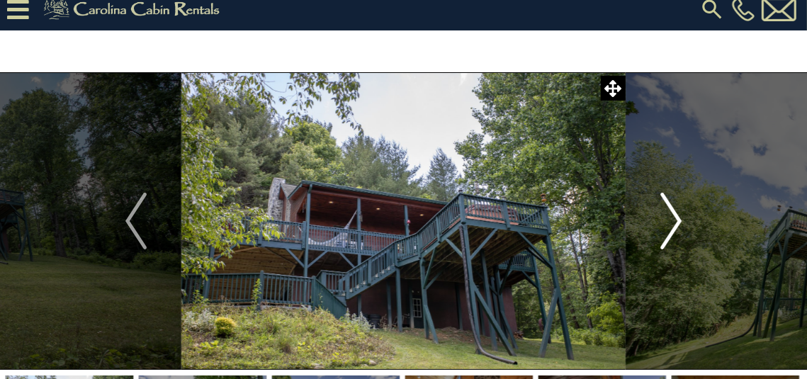
click at [676, 219] on img "Next" at bounding box center [670, 221] width 21 height 57
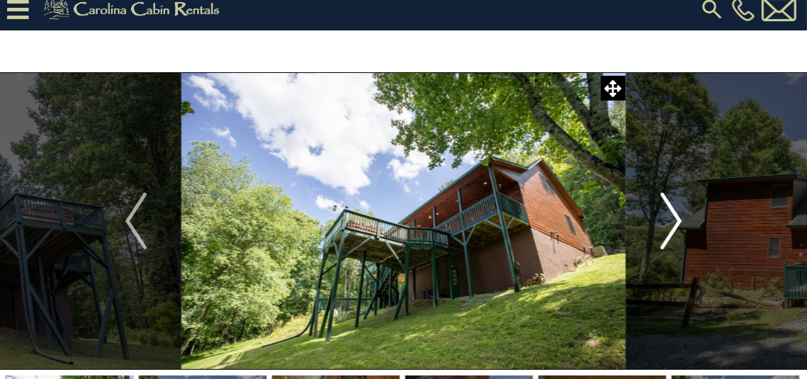
click at [676, 219] on img "Next" at bounding box center [670, 221] width 21 height 57
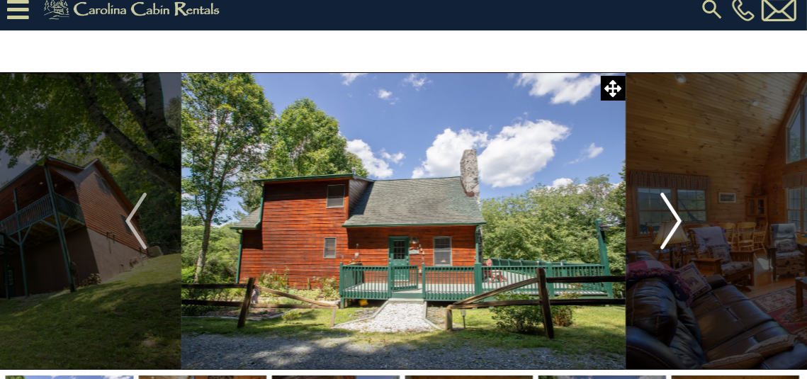
click at [676, 219] on img "Next" at bounding box center [670, 221] width 21 height 57
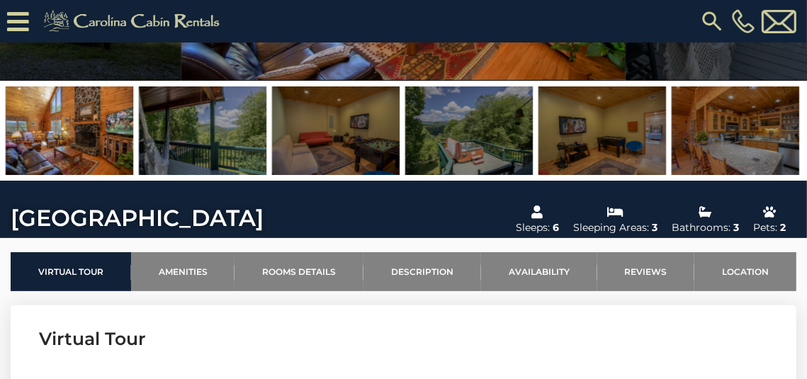
scroll to position [262, 0]
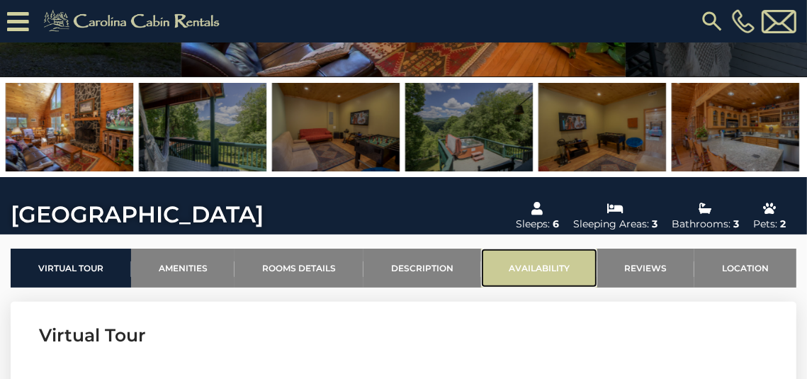
click at [540, 267] on link "Availability" at bounding box center [539, 268] width 116 height 39
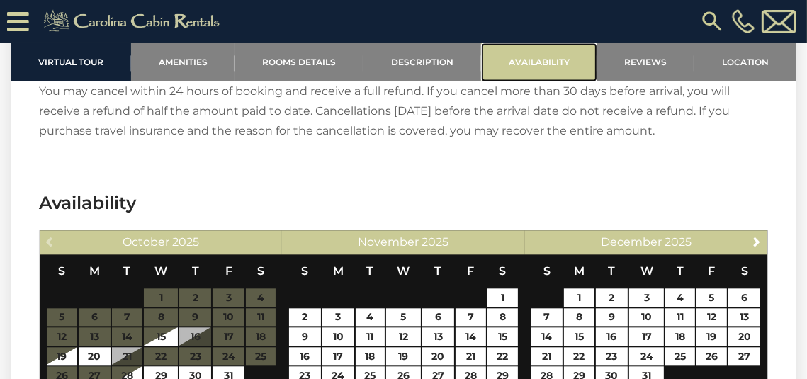
scroll to position [2446, 0]
